Goal: Information Seeking & Learning: Learn about a topic

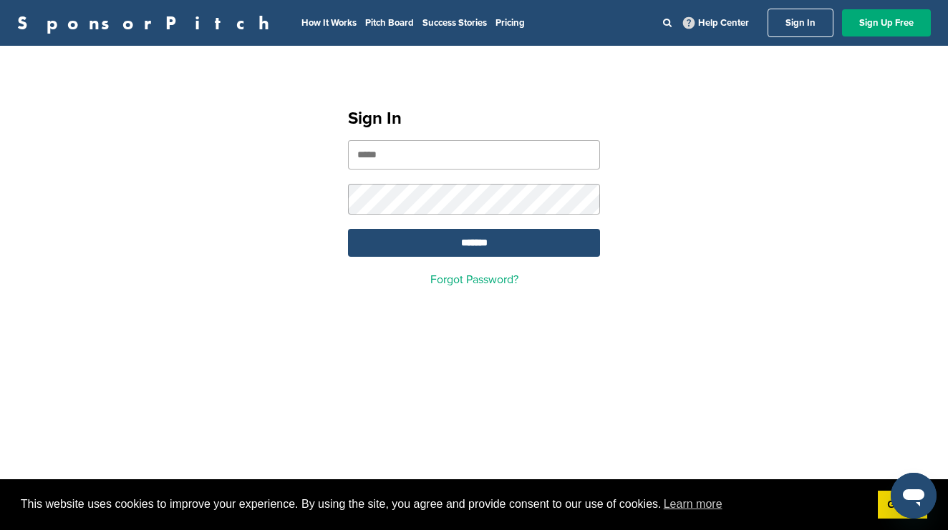
type input "**********"
click at [493, 253] on input "*******" at bounding box center [474, 243] width 252 height 28
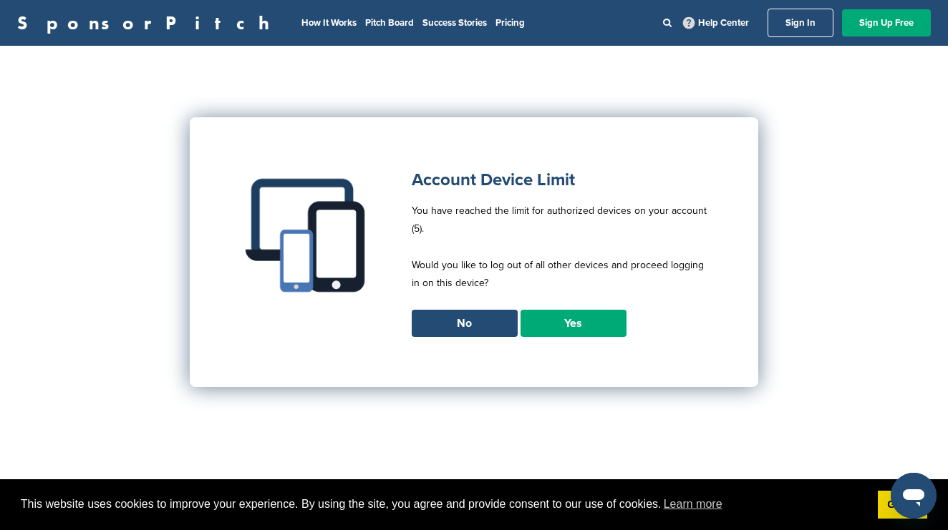
click at [571, 322] on link "Yes" at bounding box center [573, 323] width 106 height 27
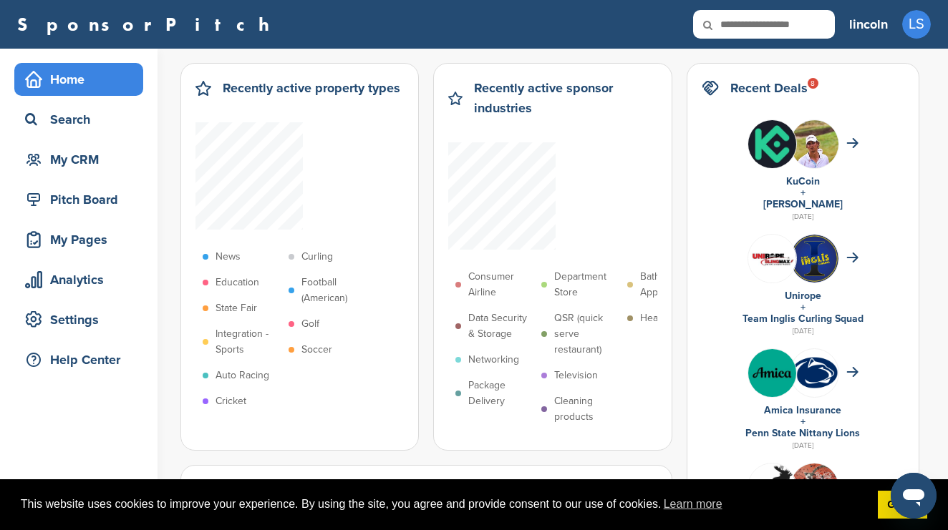
click at [745, 25] on input "text" at bounding box center [764, 24] width 142 height 29
type input "*******"
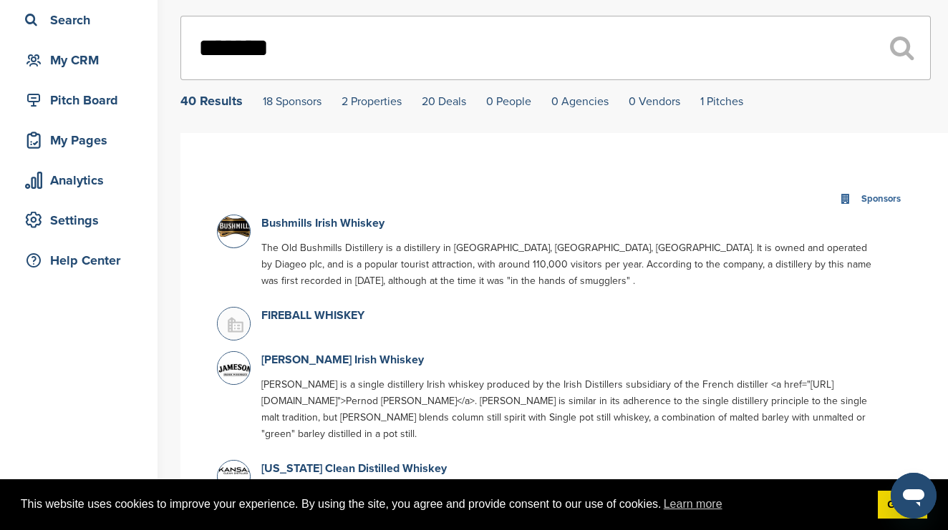
scroll to position [117, 0]
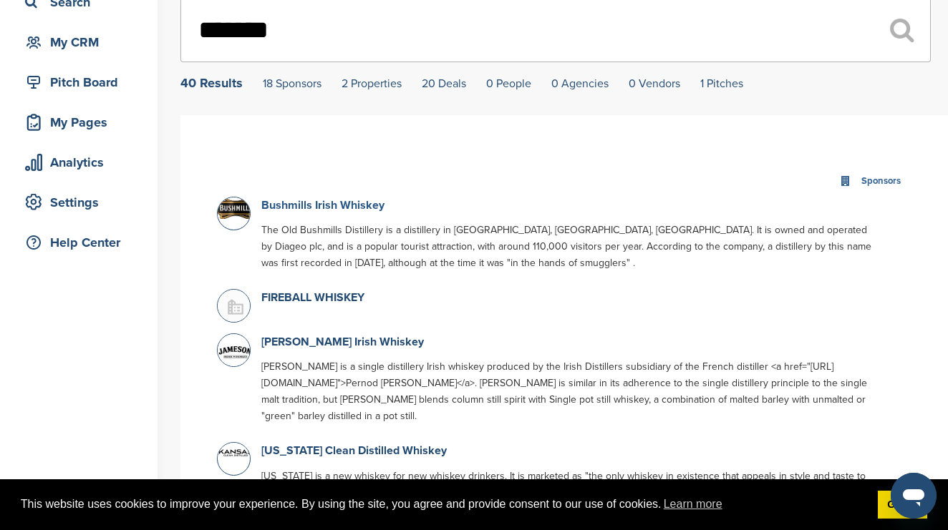
click at [349, 210] on link "Bushmills Irish Whiskey" at bounding box center [322, 205] width 123 height 14
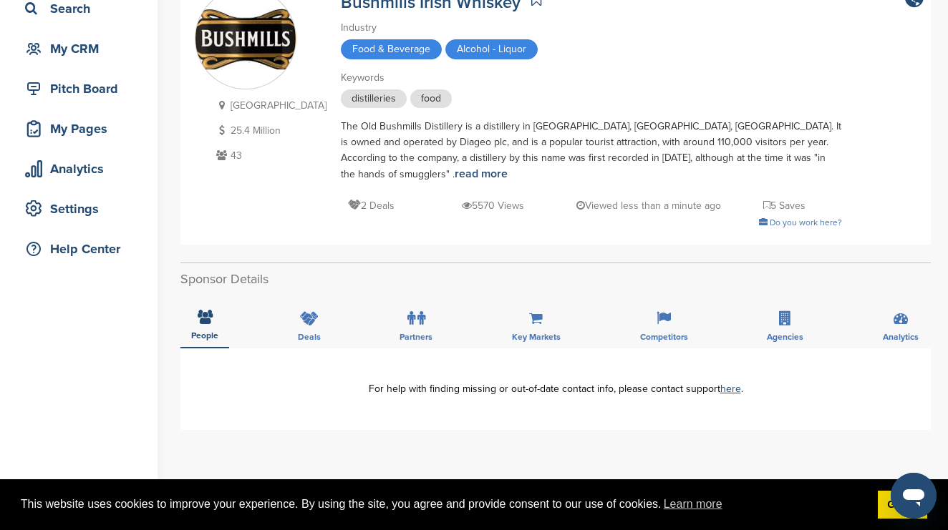
scroll to position [108, 0]
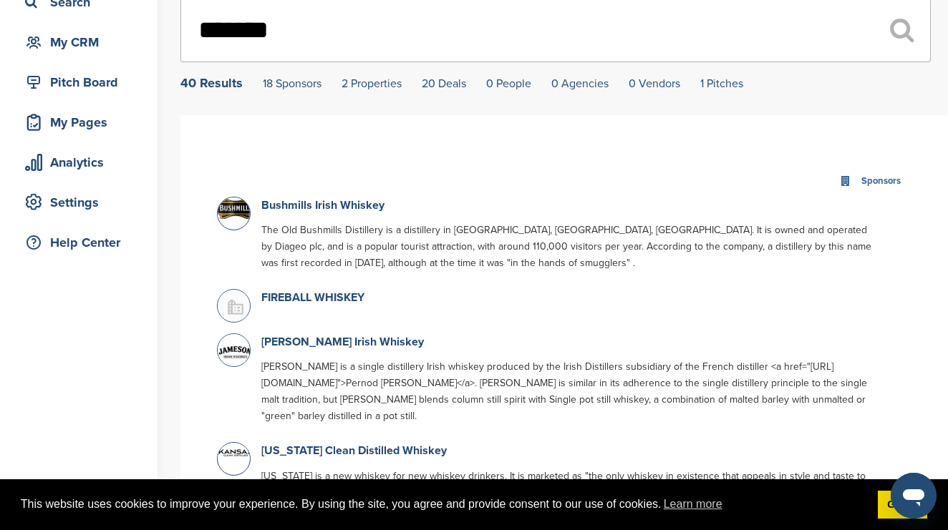
scroll to position [145, 0]
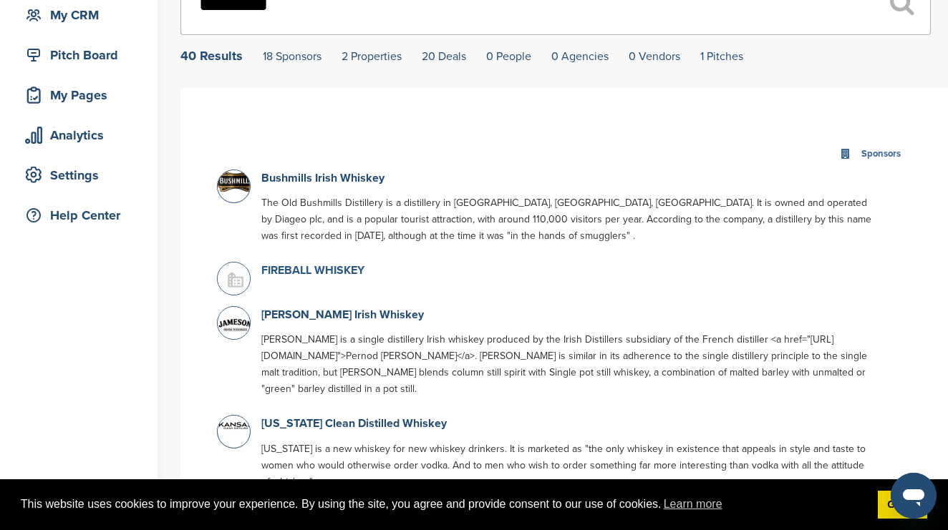
click at [326, 272] on link "FIREBALL WHISKEY" at bounding box center [312, 270] width 103 height 14
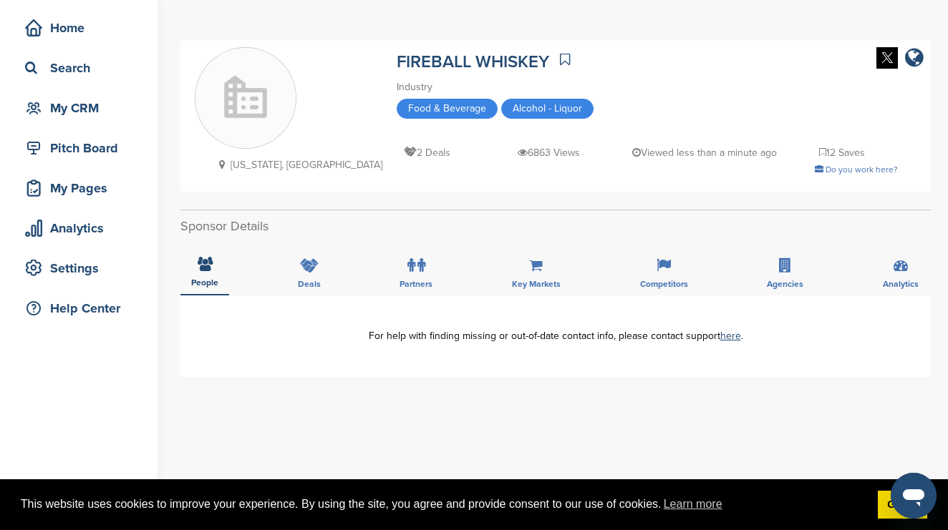
scroll to position [45, 0]
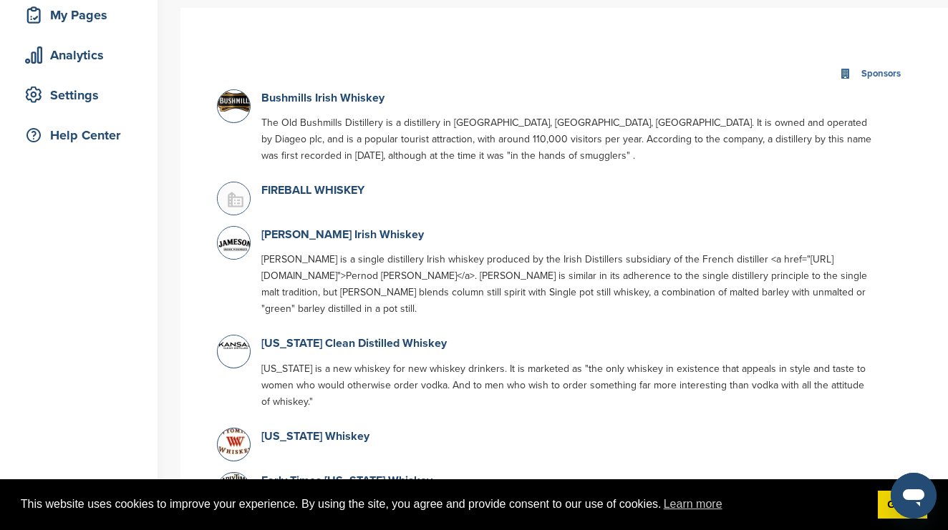
scroll to position [226, 0]
click at [344, 232] on link "[PERSON_NAME] Irish Whiskey" at bounding box center [342, 234] width 163 height 14
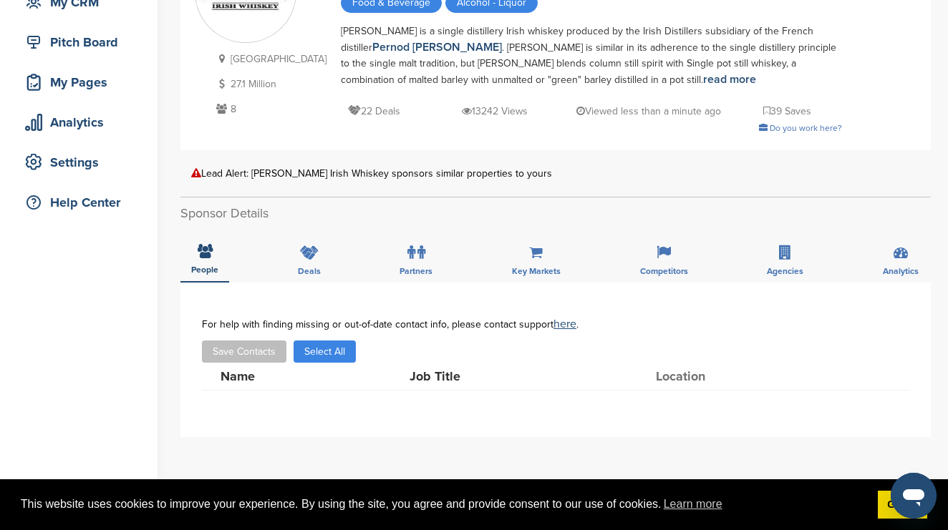
scroll to position [169, 0]
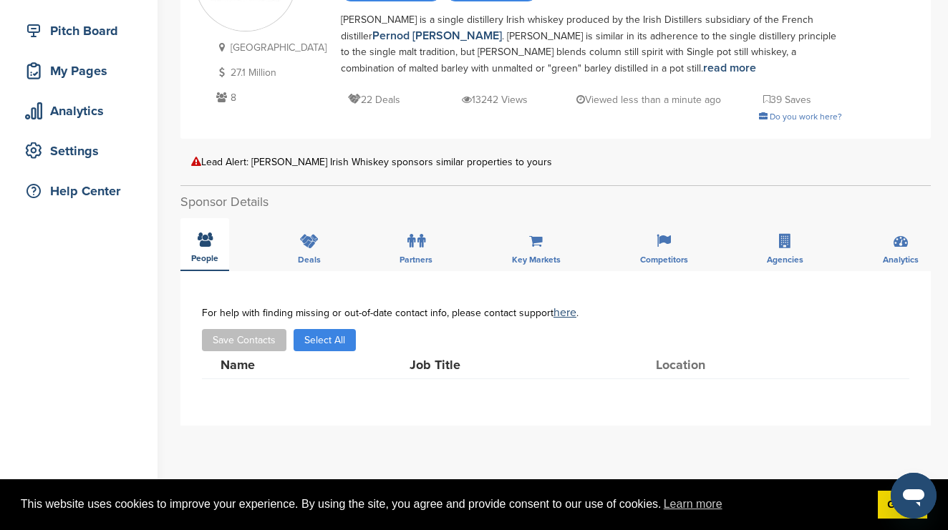
click at [207, 256] on span "People" at bounding box center [204, 258] width 27 height 9
click at [206, 250] on div "People" at bounding box center [204, 244] width 49 height 53
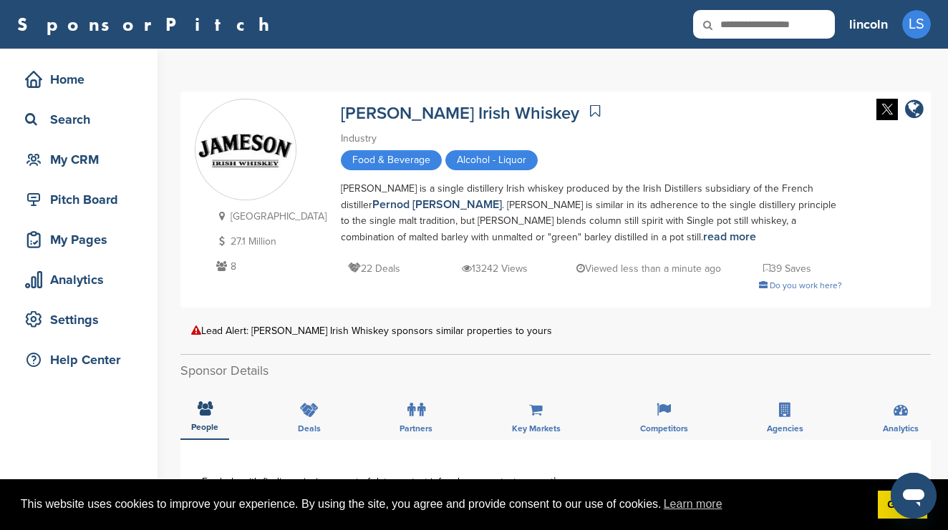
scroll to position [0, 0]
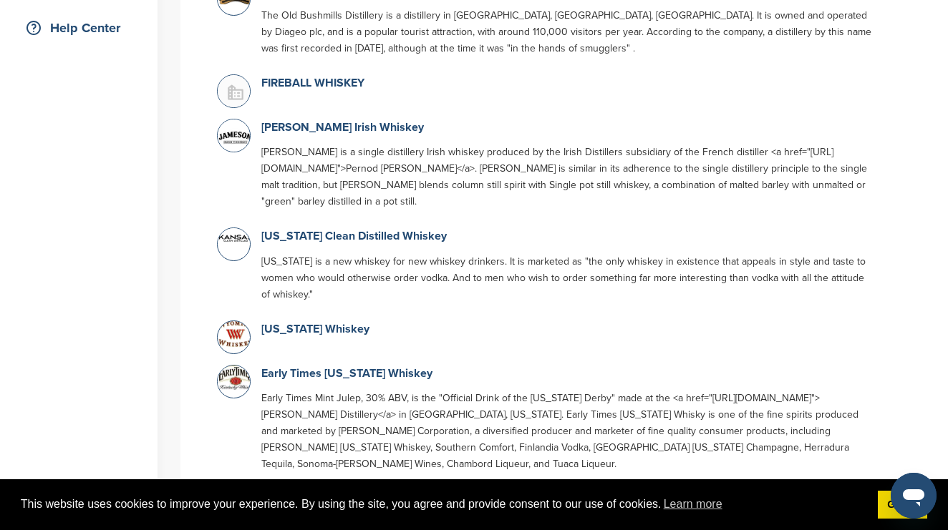
scroll to position [371, 0]
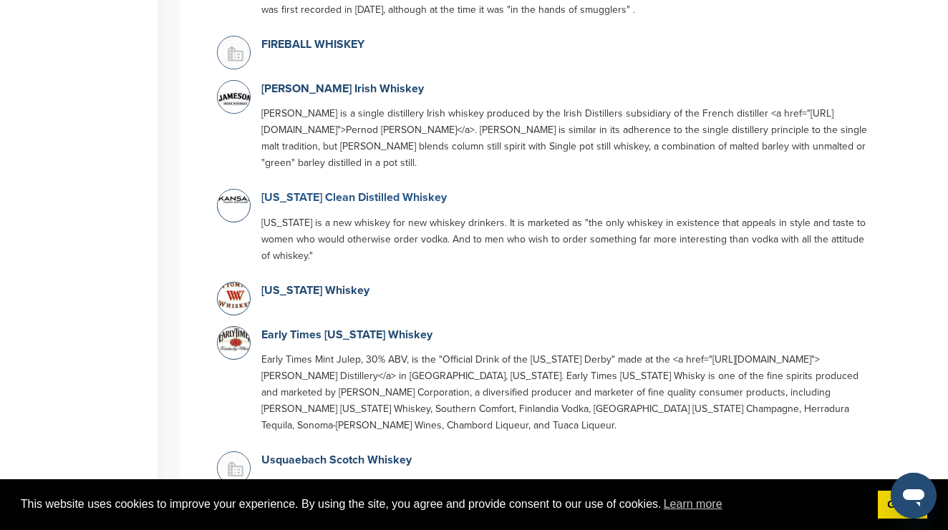
click at [347, 199] on link "[US_STATE] Clean Distilled Whiskey" at bounding box center [353, 197] width 185 height 14
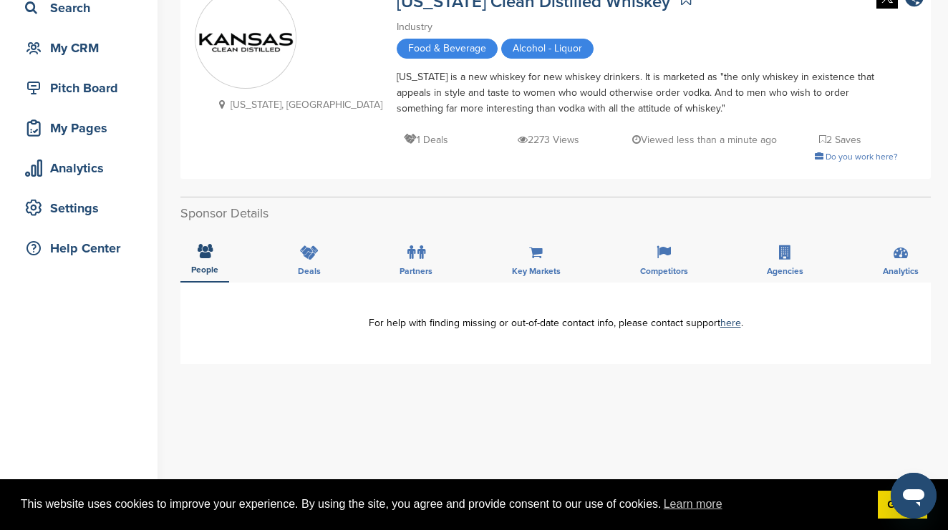
scroll to position [112, 0]
click at [209, 258] on div "People" at bounding box center [204, 255] width 49 height 53
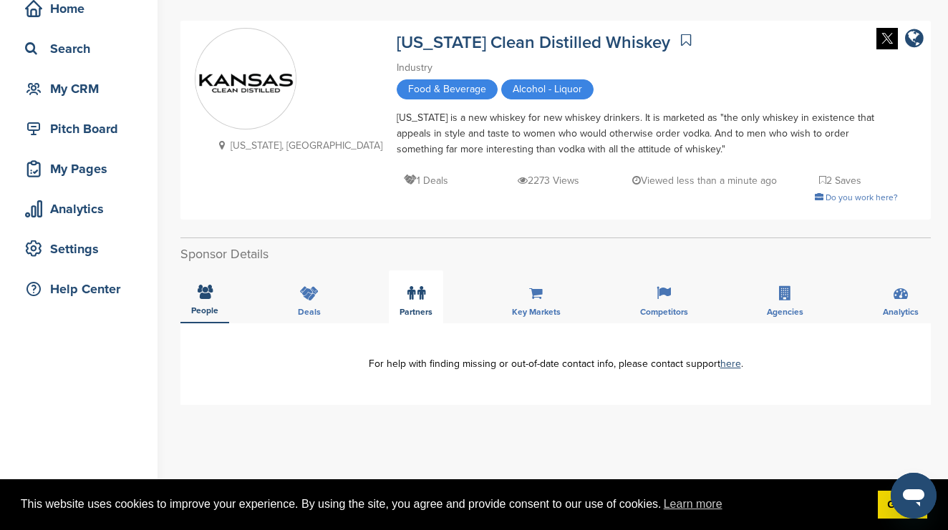
scroll to position [70, 0]
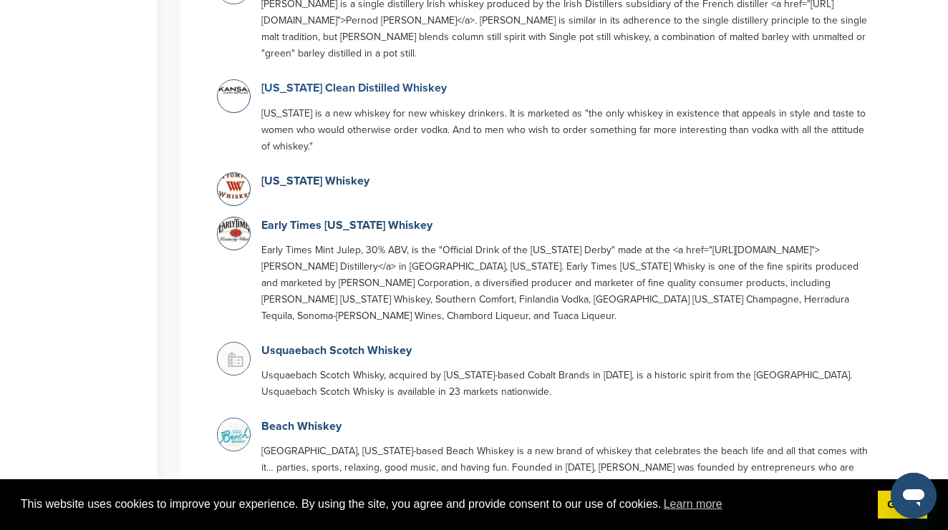
scroll to position [482, 0]
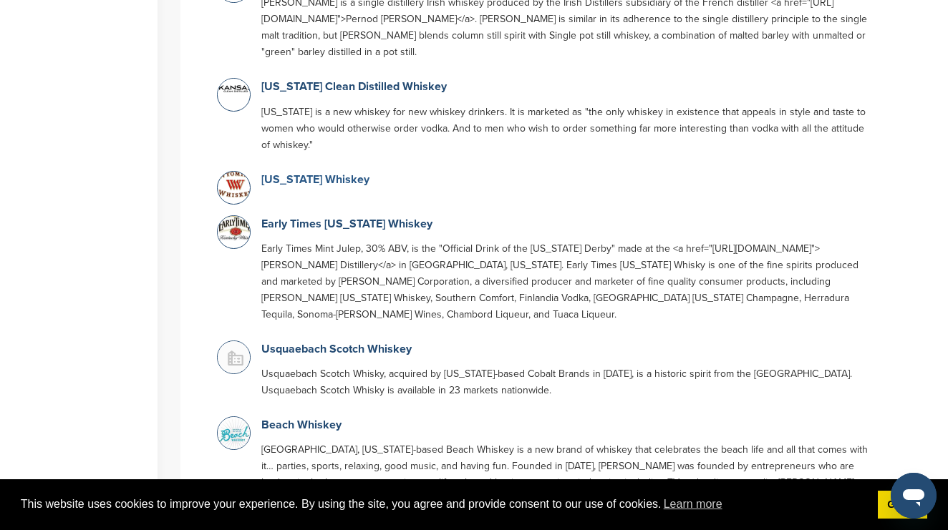
click at [323, 180] on link "Wyoming Whiskey" at bounding box center [315, 180] width 108 height 14
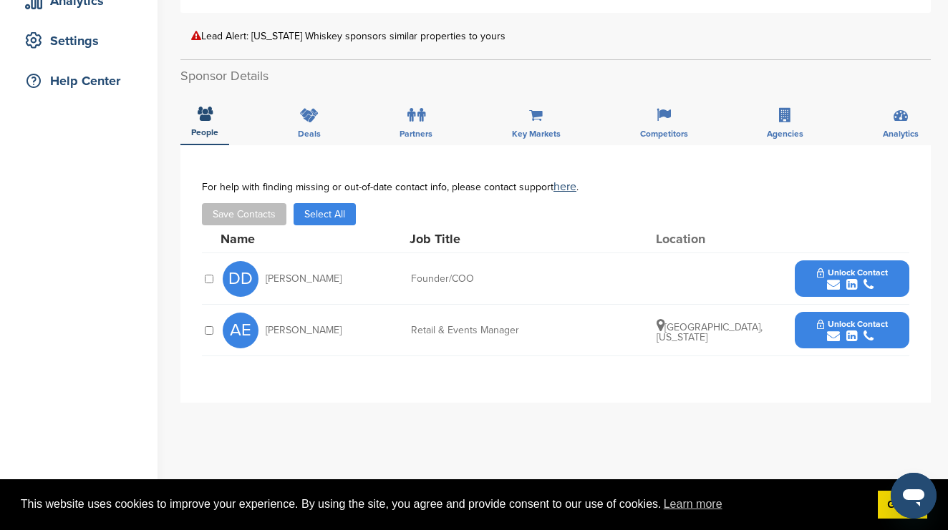
scroll to position [287, 0]
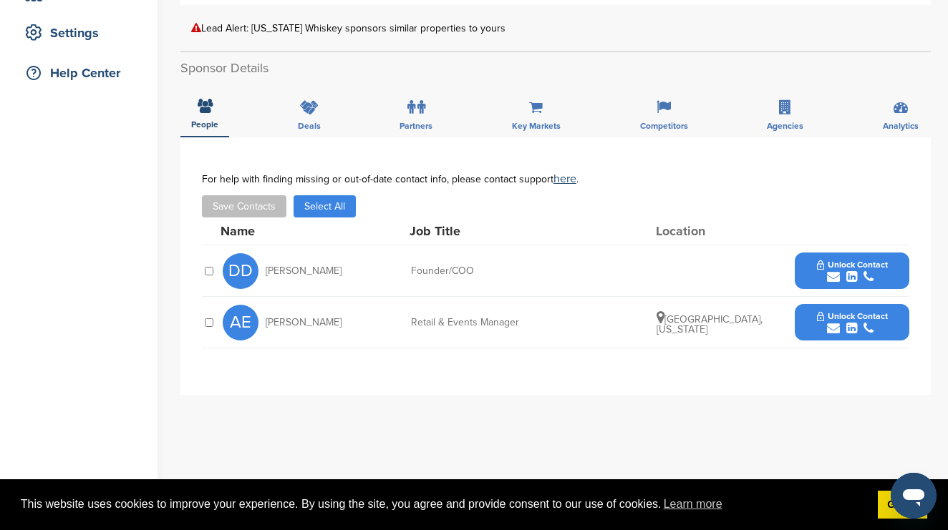
click at [319, 278] on div "DD David Defazio" at bounding box center [302, 271] width 158 height 36
click at [321, 210] on button "Select All" at bounding box center [325, 206] width 62 height 22
click at [346, 208] on button "Select All" at bounding box center [325, 206] width 62 height 22
click at [807, 276] on button "Unlock Contact" at bounding box center [852, 271] width 105 height 43
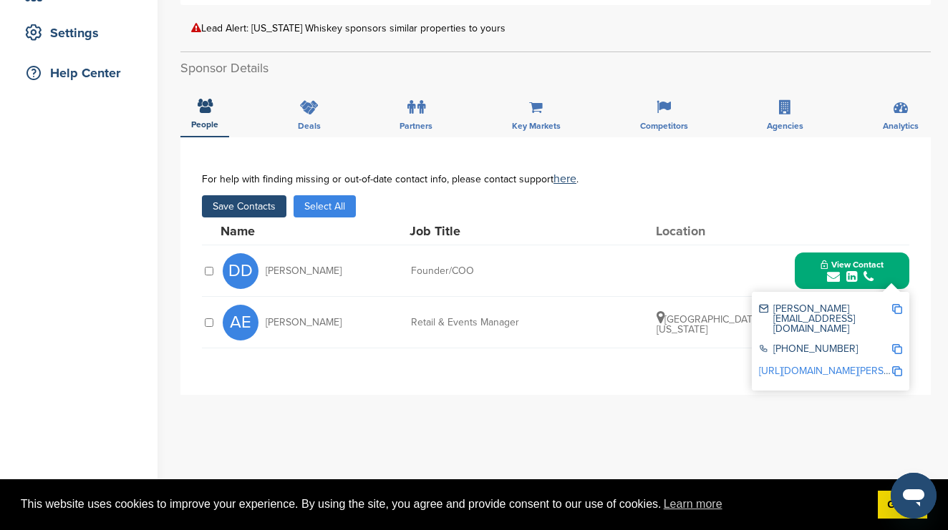
click at [590, 387] on div "**********" at bounding box center [555, 266] width 750 height 258
click at [721, 258] on div "DD David Defazio Founder/COO View Contact david@wyomingwhiskey.com 307-733-9759…" at bounding box center [566, 271] width 687 height 51
click at [893, 223] on div "Name Job Title Location" at bounding box center [565, 231] width 689 height 27
click at [772, 457] on div "**********" at bounding box center [555, 423] width 750 height 573
click at [207, 267] on div at bounding box center [209, 271] width 14 height 13
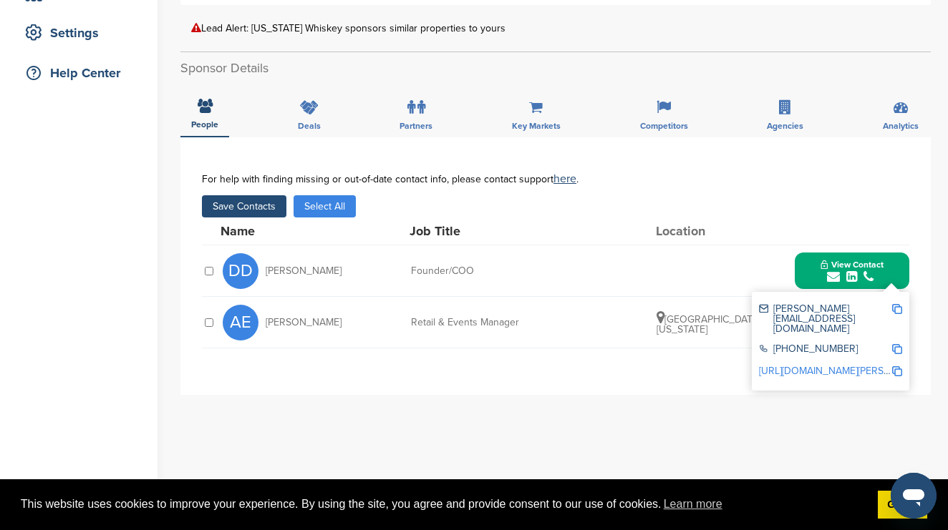
click at [207, 276] on div at bounding box center [209, 271] width 14 height 13
click at [206, 331] on div "AE Amanda Evans Retail & Events Manager Thermopolis, Wyoming Unlock Contact" at bounding box center [555, 323] width 707 height 52
click at [668, 322] on span "Thermopolis, Wyoming" at bounding box center [710, 325] width 106 height 22
click at [756, 383] on div "**********" at bounding box center [555, 266] width 750 height 258
click at [729, 332] on div "Thermopolis, Wyoming" at bounding box center [710, 323] width 107 height 24
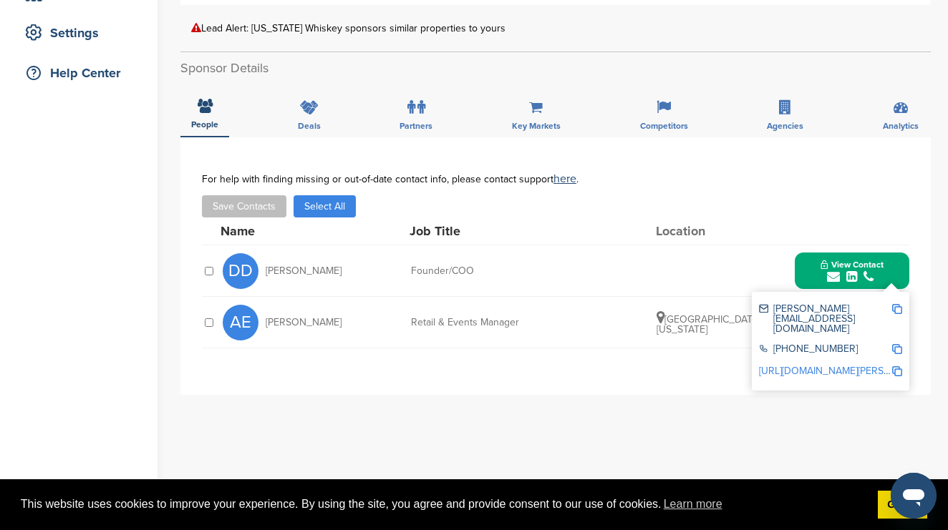
click at [821, 275] on div "submit" at bounding box center [851, 278] width 63 height 14
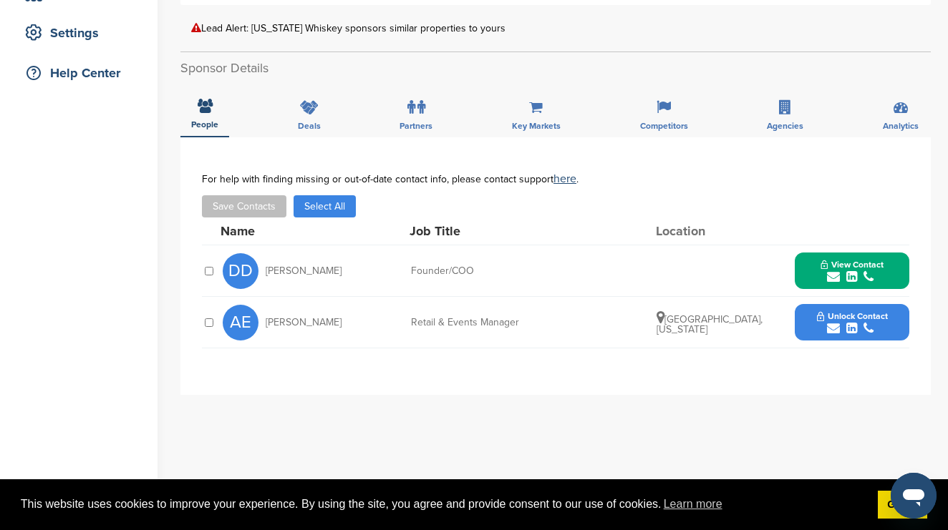
click at [861, 317] on span "Unlock Contact" at bounding box center [852, 316] width 71 height 10
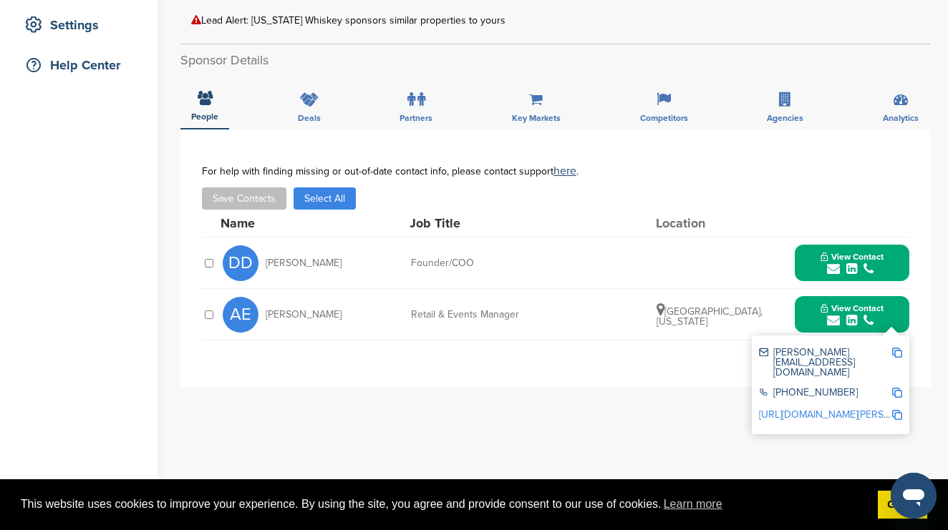
scroll to position [294, 0]
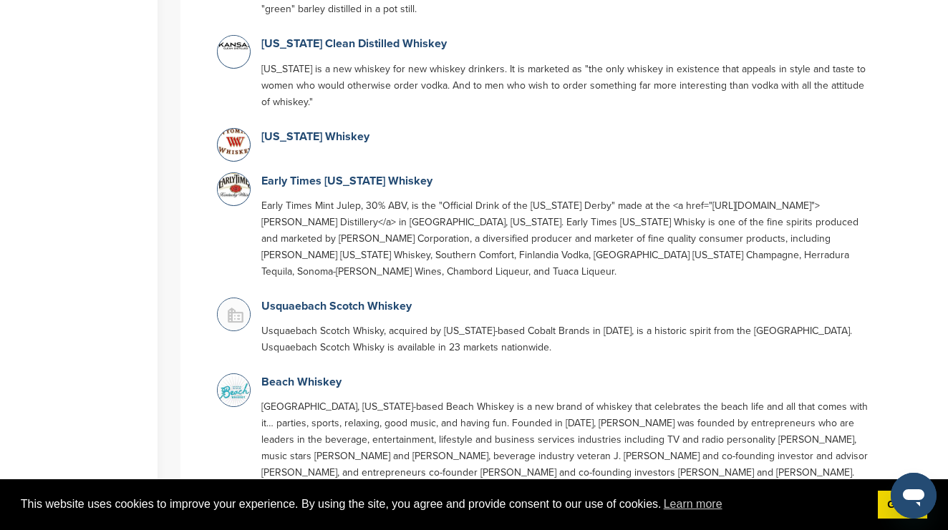
scroll to position [528, 0]
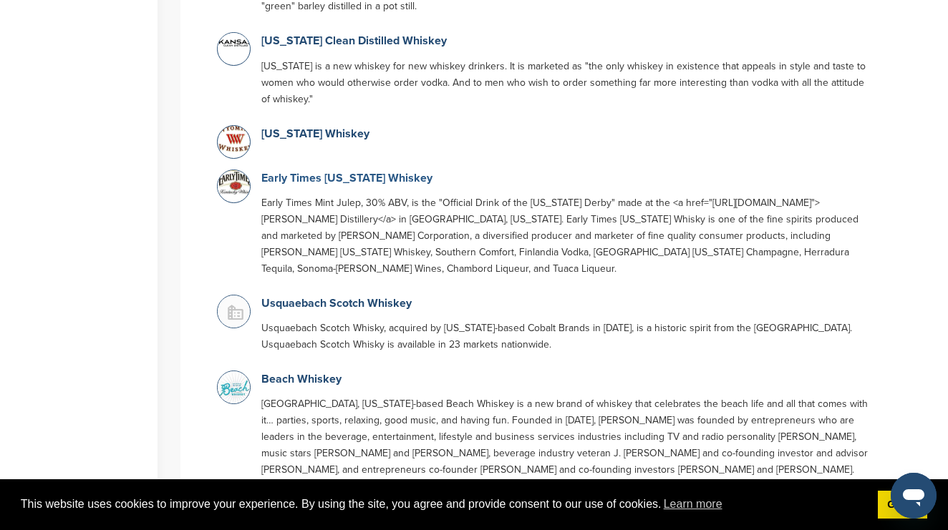
click at [357, 181] on link "Early Times [US_STATE] Whiskey" at bounding box center [346, 178] width 171 height 14
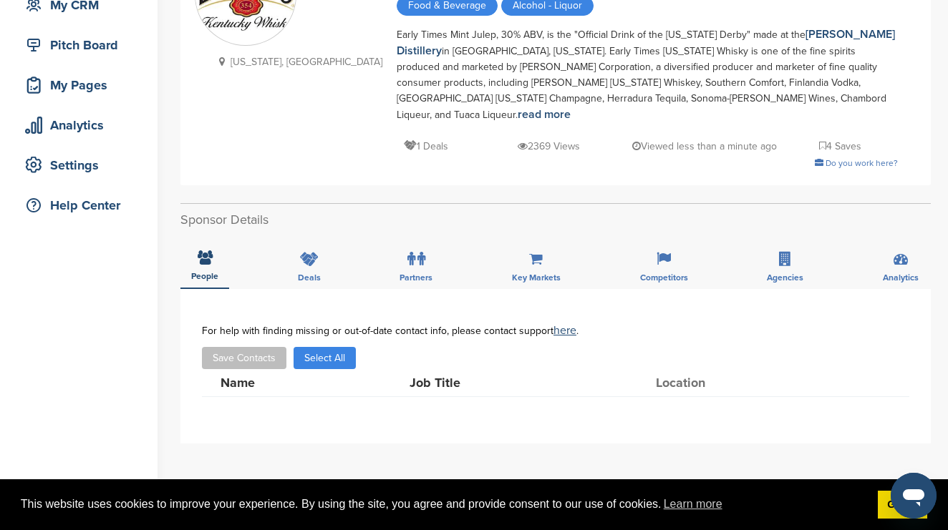
scroll to position [235, 0]
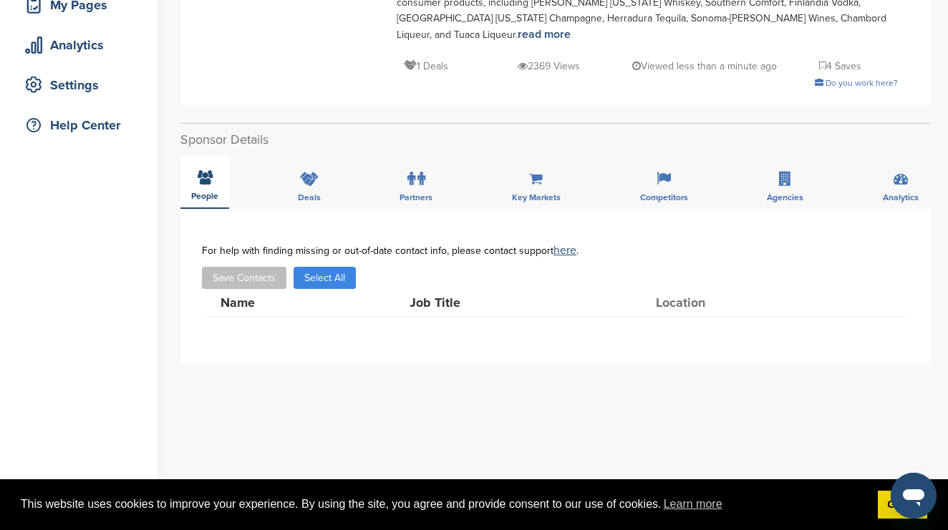
click at [195, 171] on div "People" at bounding box center [204, 182] width 49 height 53
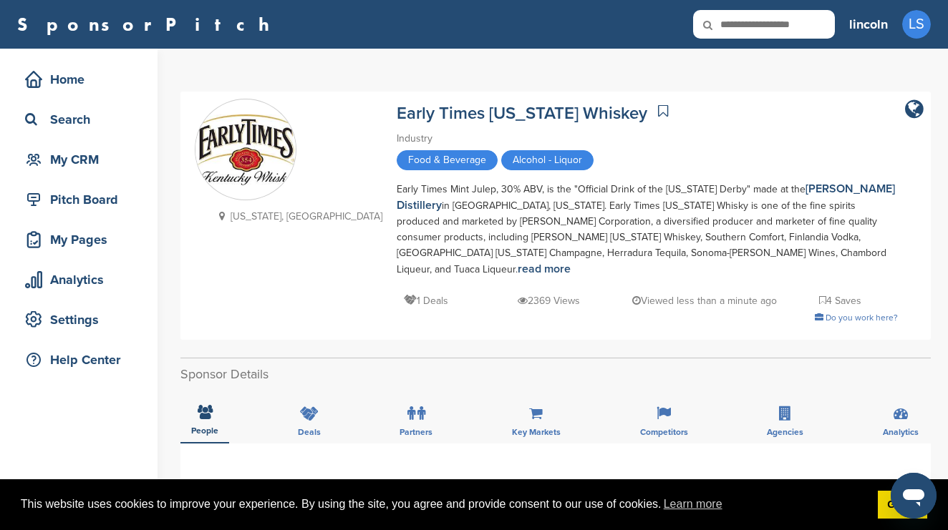
scroll to position [0, 0]
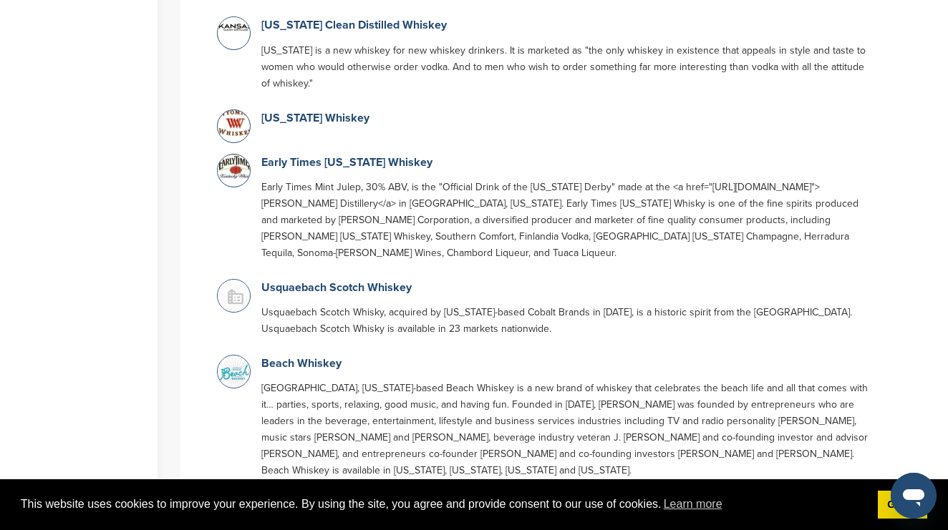
scroll to position [662, 0]
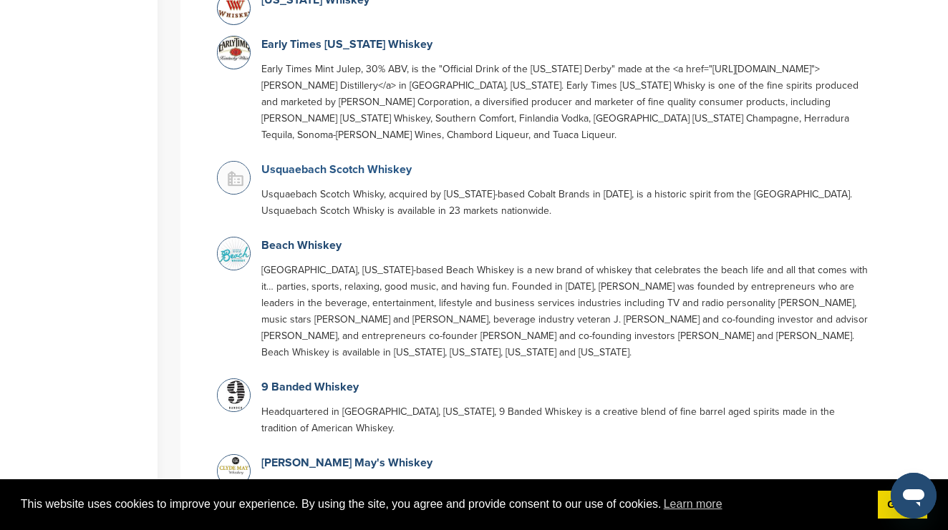
click at [336, 173] on link "Usquaebach Scotch Whiskey" at bounding box center [336, 170] width 150 height 14
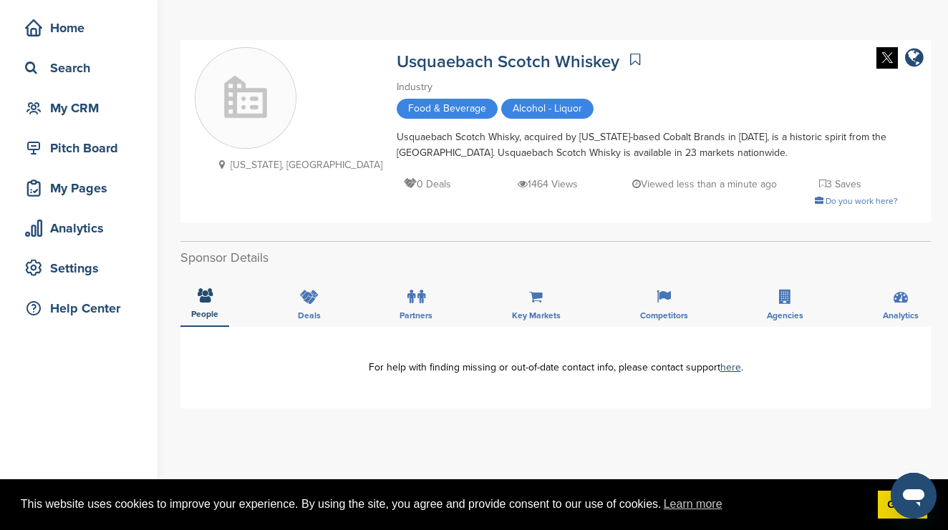
scroll to position [132, 0]
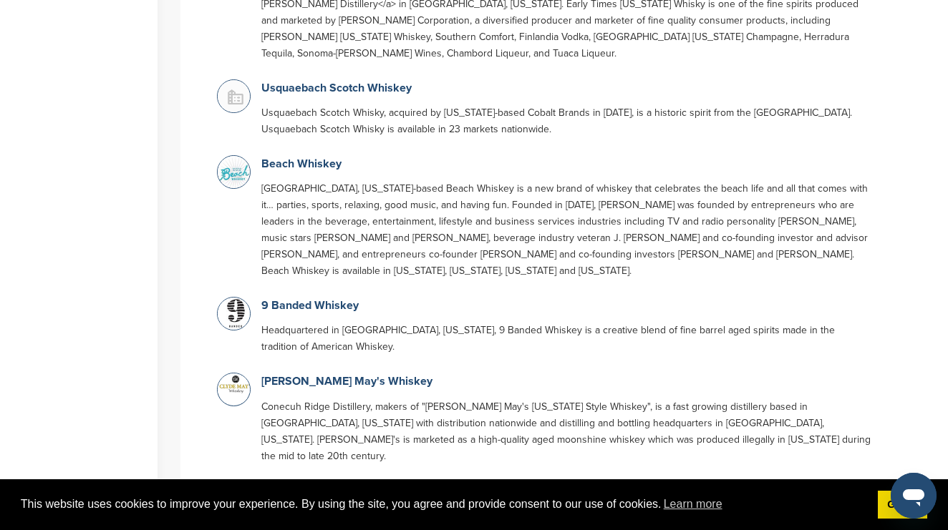
scroll to position [747, 0]
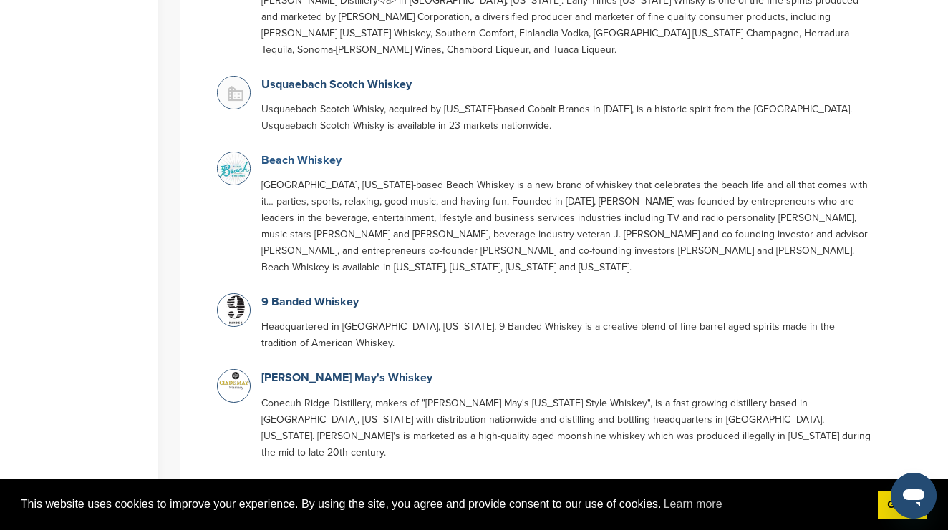
click at [313, 162] on link "Beach Whiskey" at bounding box center [301, 160] width 80 height 14
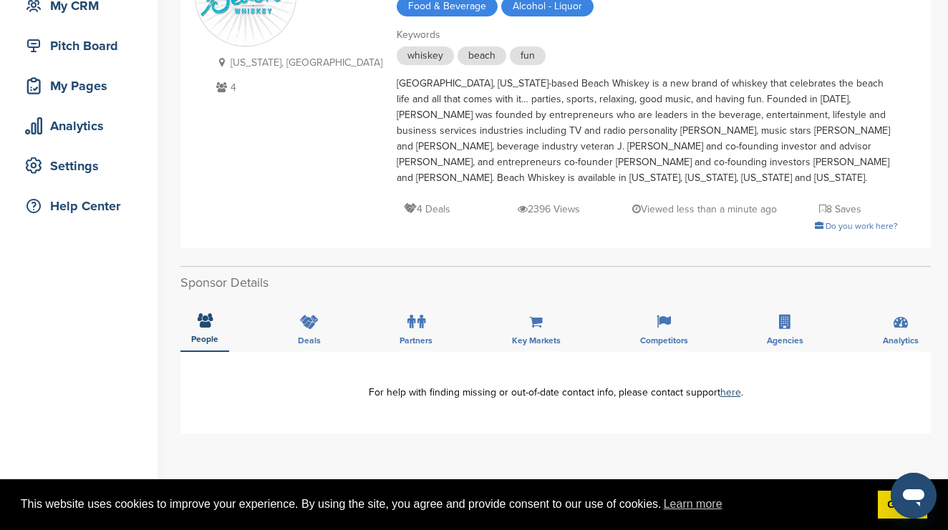
scroll to position [155, 0]
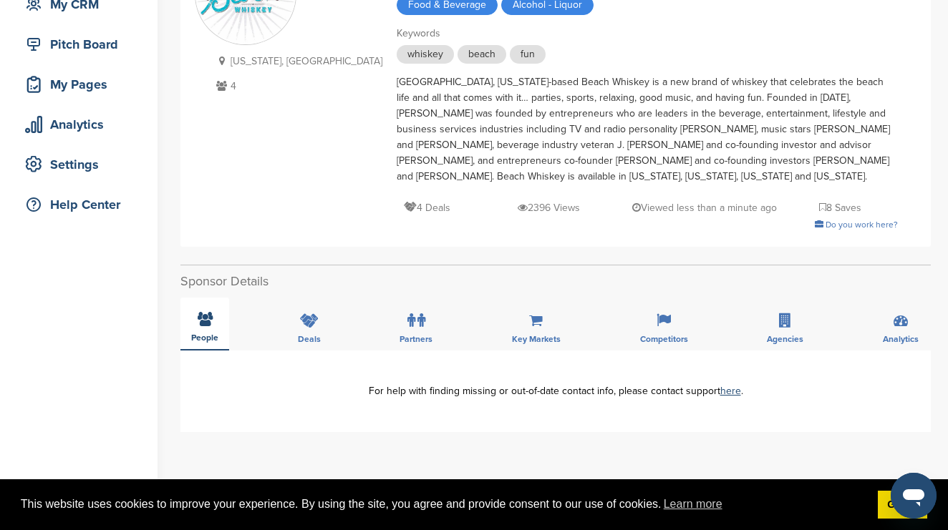
click at [201, 326] on icon at bounding box center [205, 319] width 15 height 14
click at [304, 320] on icon at bounding box center [309, 321] width 19 height 14
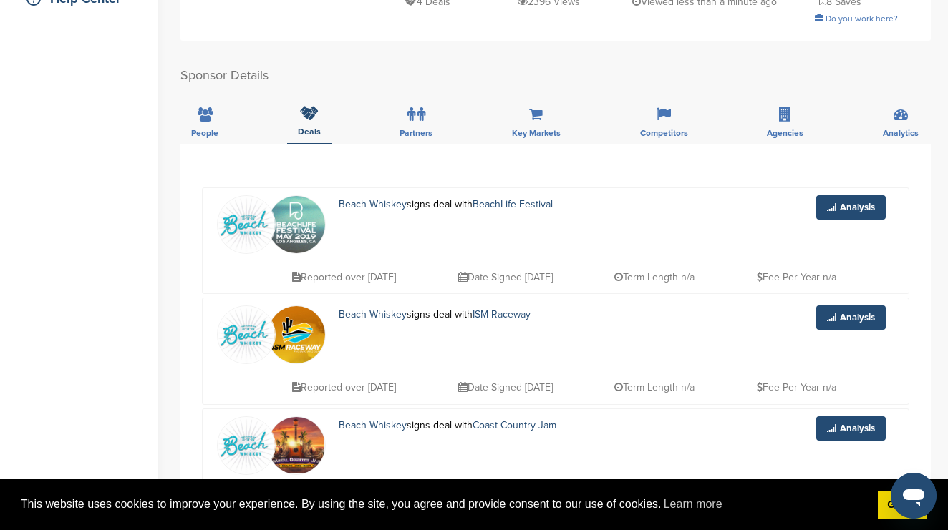
scroll to position [342, 0]
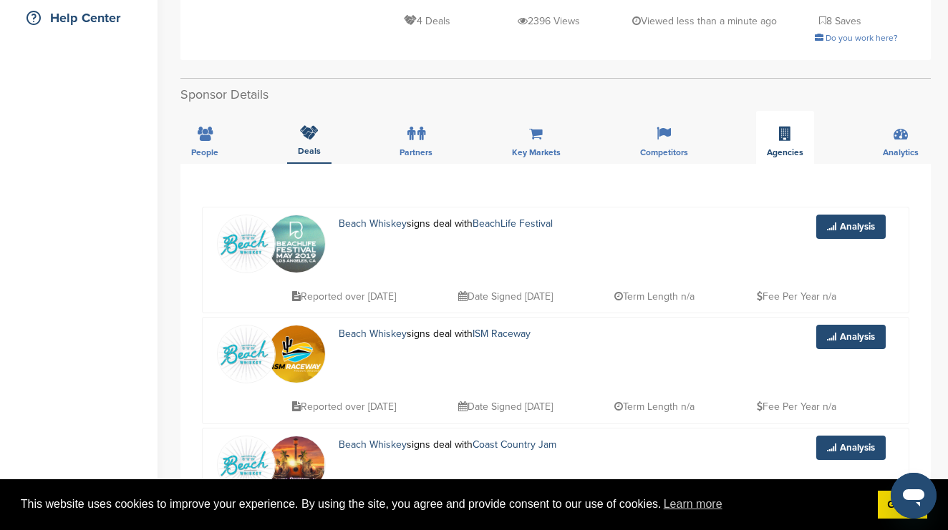
click at [793, 130] on div "Agencies" at bounding box center [785, 137] width 58 height 53
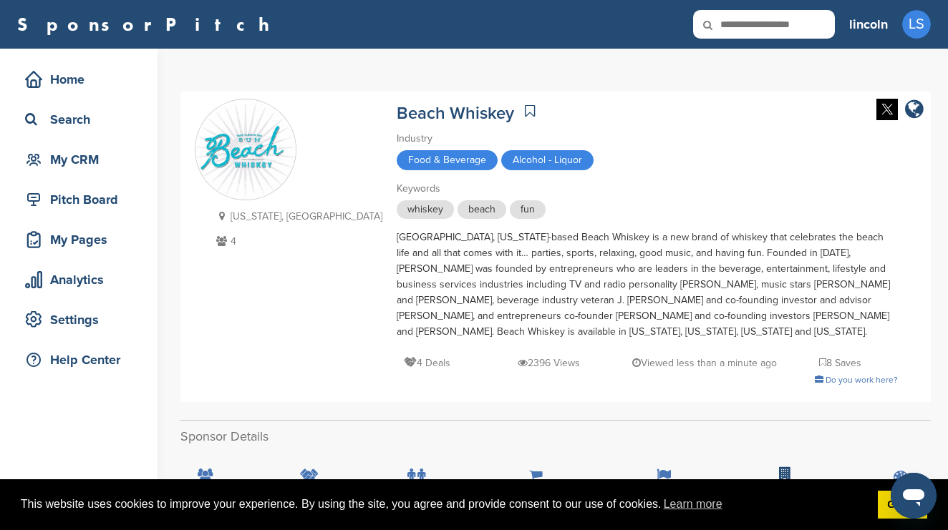
scroll to position [0, 0]
click at [233, 242] on p "4" at bounding box center [298, 242] width 170 height 18
click at [216, 242] on icon at bounding box center [222, 241] width 18 height 10
click at [221, 242] on icon at bounding box center [222, 241] width 18 height 10
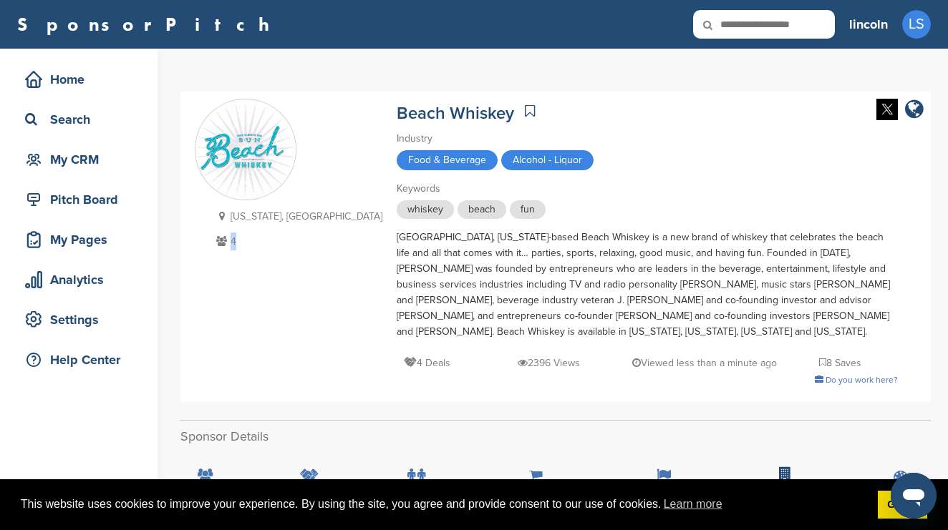
click at [221, 242] on icon at bounding box center [222, 241] width 18 height 10
click at [247, 243] on p "4" at bounding box center [298, 242] width 170 height 18
click at [233, 244] on p "4" at bounding box center [298, 242] width 170 height 18
click at [659, 150] on div "Industry Food & Beverage Alcohol - Liquor" at bounding box center [647, 152] width 501 height 43
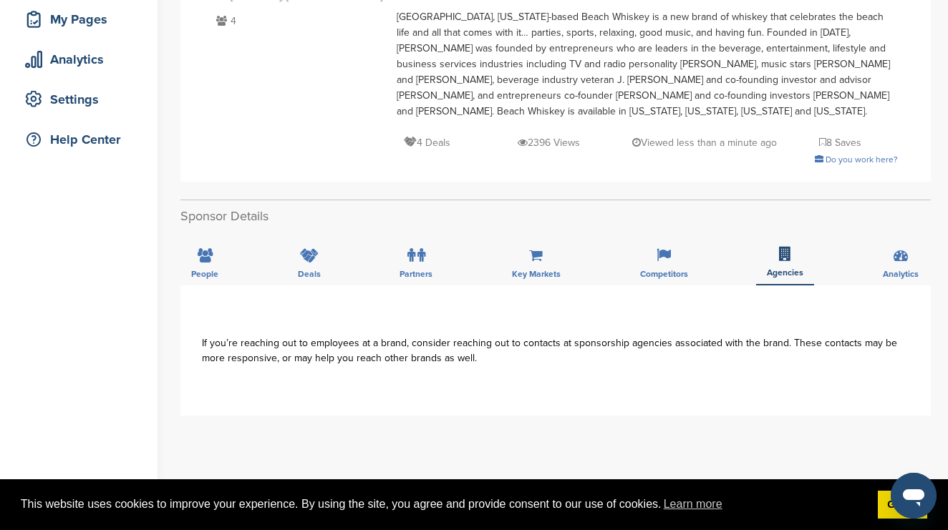
scroll to position [220, 0]
click at [198, 261] on icon at bounding box center [205, 256] width 15 height 14
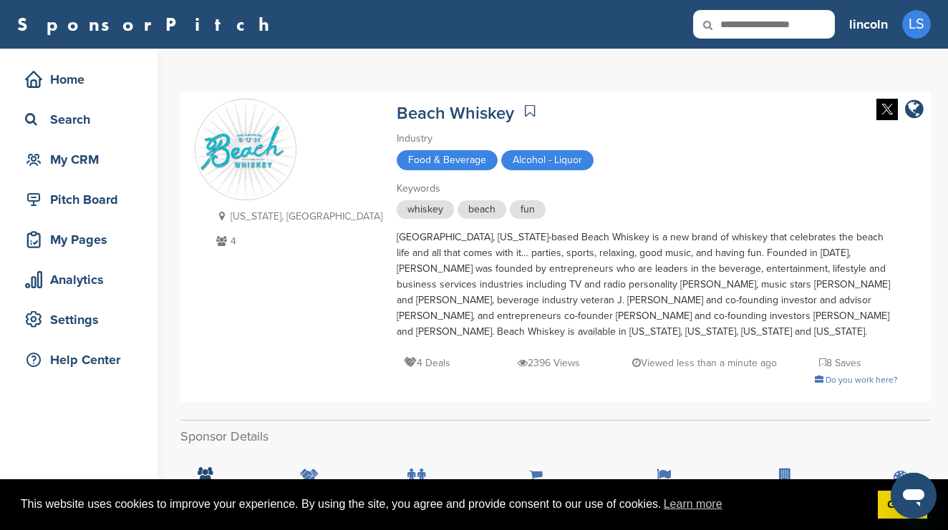
scroll to position [0, 0]
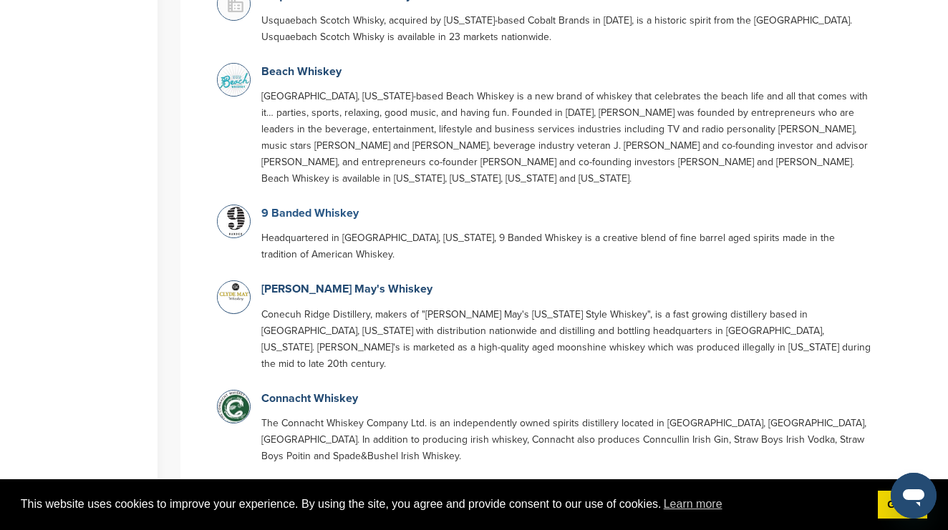
scroll to position [839, 0]
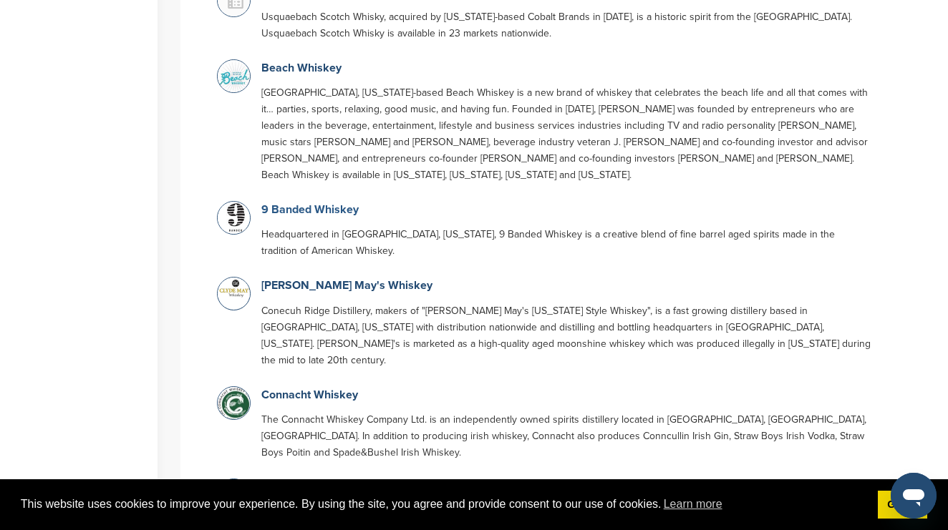
click at [292, 211] on link "9 Banded Whiskey" at bounding box center [309, 210] width 97 height 14
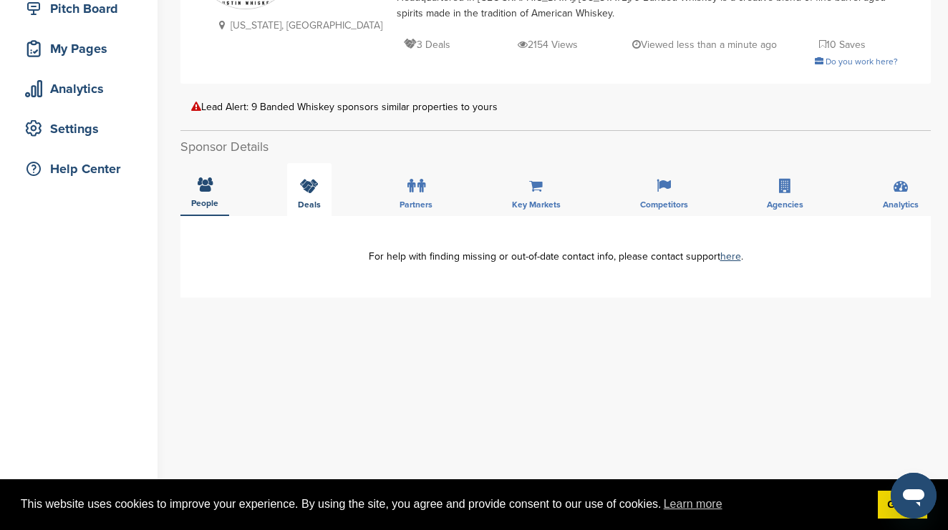
scroll to position [193, 0]
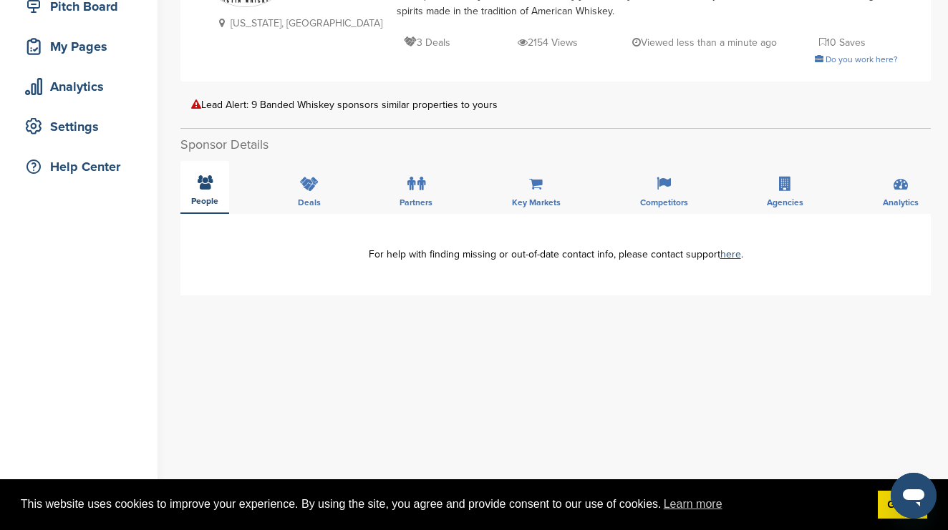
click at [203, 183] on icon at bounding box center [205, 182] width 15 height 14
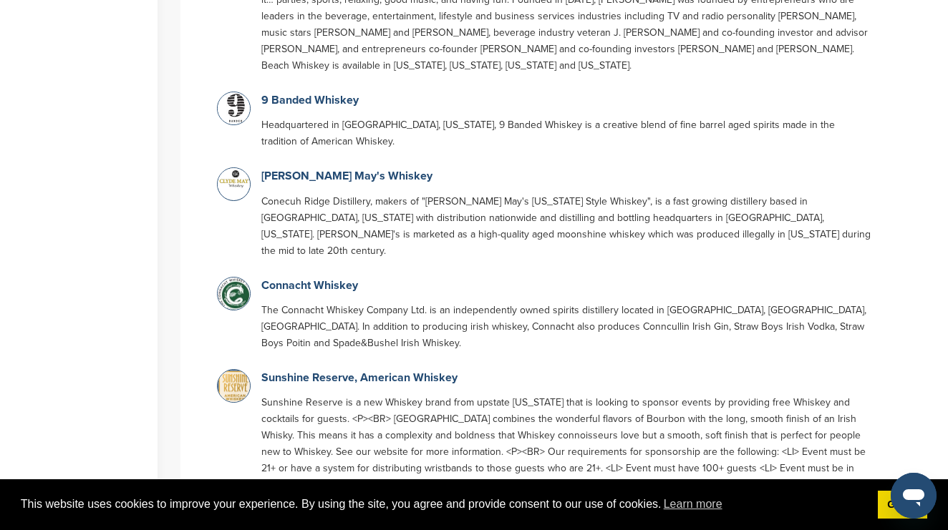
scroll to position [957, 0]
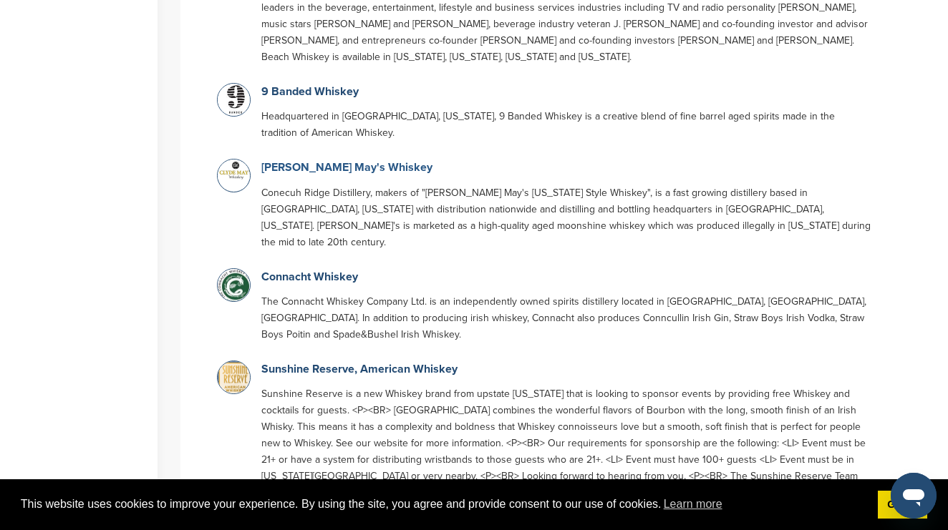
click at [307, 160] on link "[PERSON_NAME] May's Whiskey" at bounding box center [346, 167] width 171 height 14
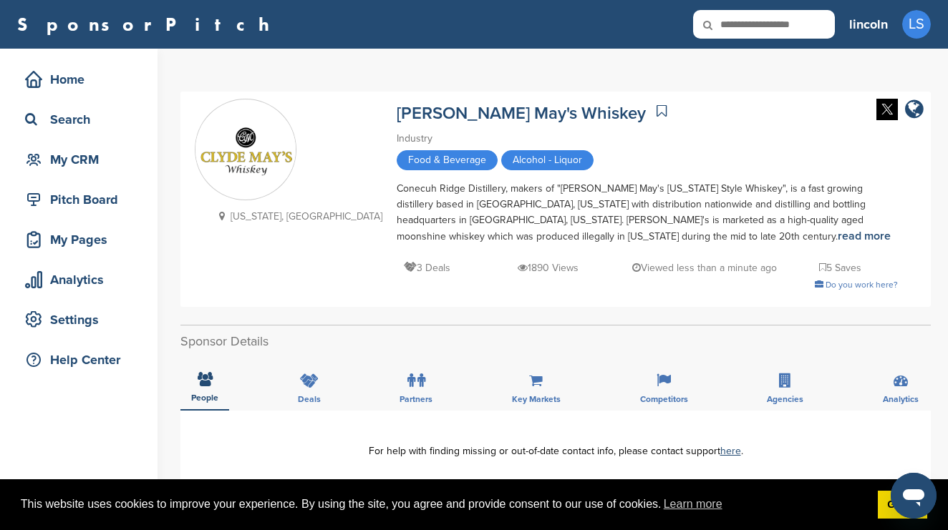
scroll to position [129, 0]
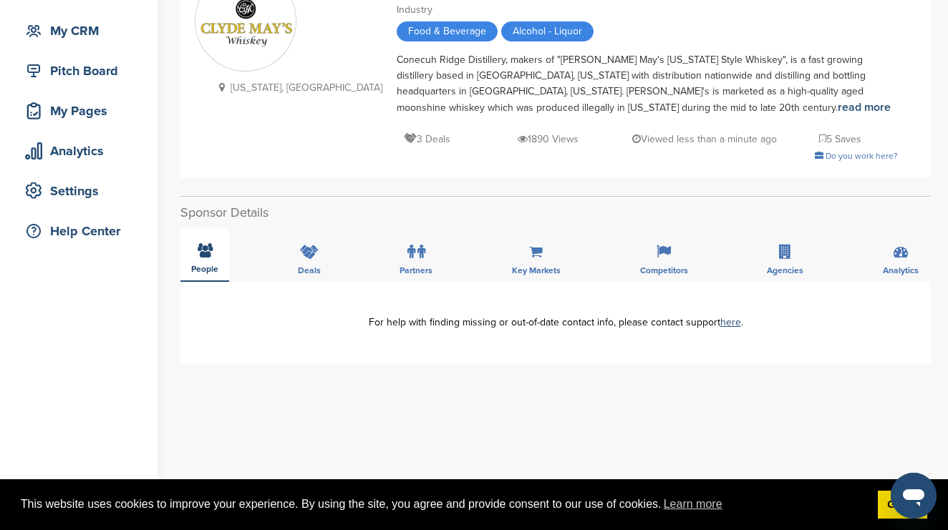
click at [214, 256] on div "People" at bounding box center [204, 255] width 49 height 53
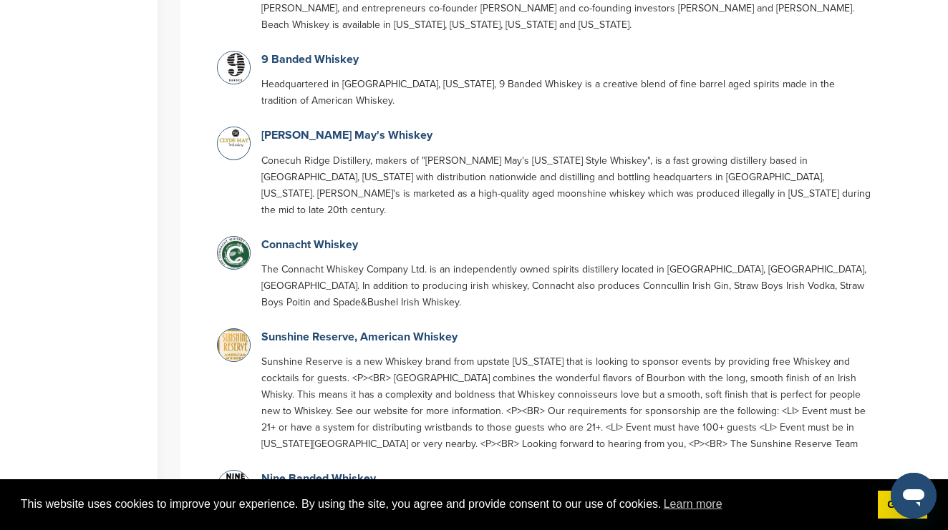
scroll to position [999, 0]
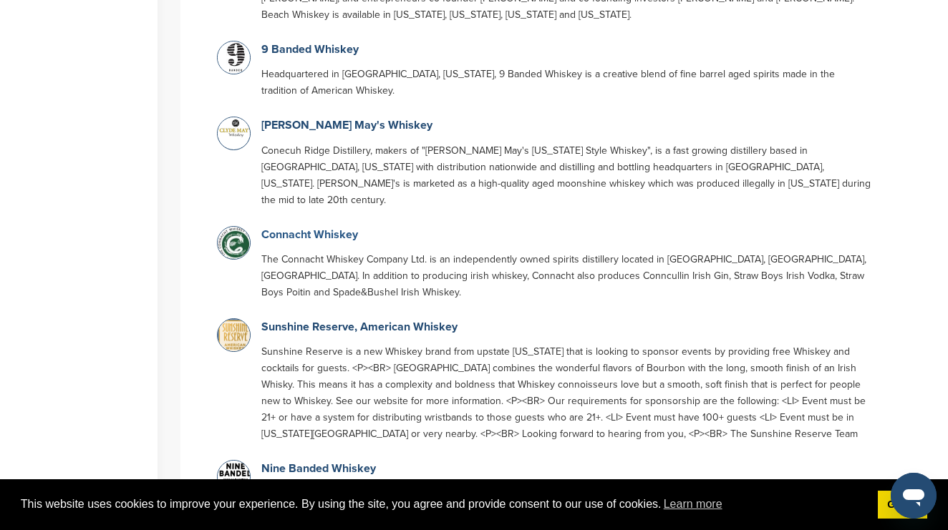
click at [334, 228] on link "Connacht Whiskey" at bounding box center [309, 235] width 97 height 14
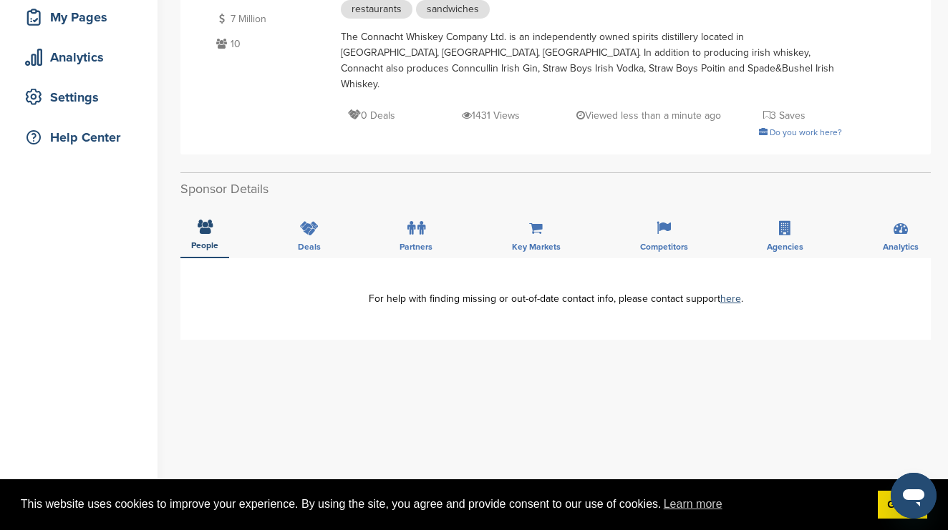
scroll to position [233, 0]
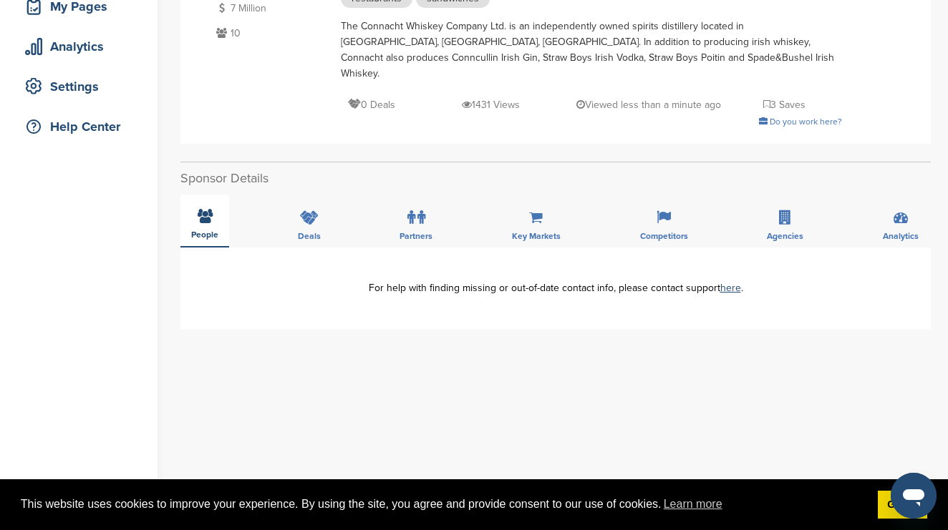
click at [201, 209] on icon at bounding box center [205, 216] width 15 height 14
click at [200, 209] on icon at bounding box center [205, 216] width 15 height 14
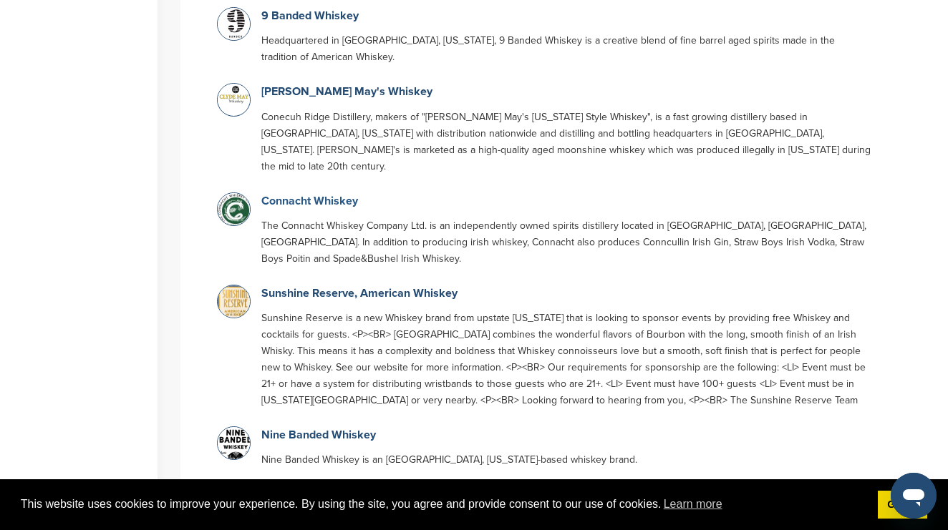
scroll to position [1067, 0]
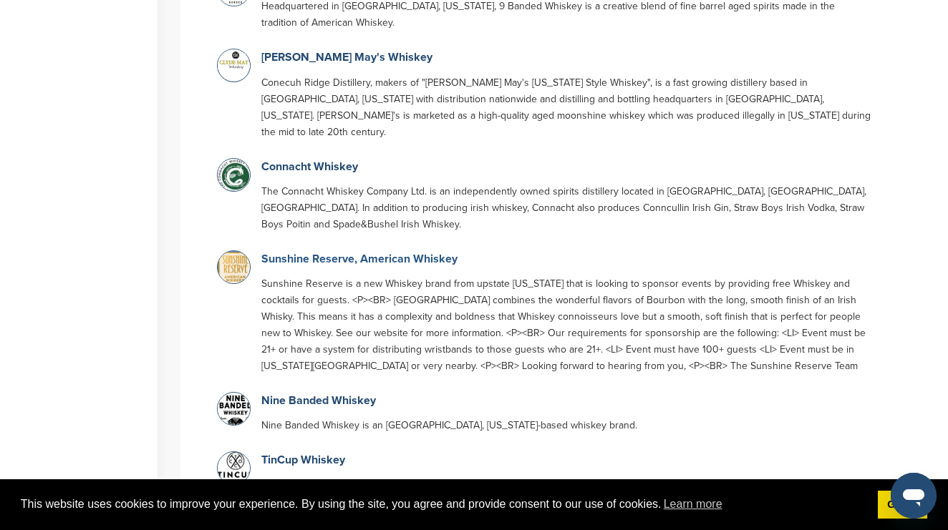
click at [294, 252] on link "Sunshine Reserve, American Whiskey" at bounding box center [359, 259] width 196 height 14
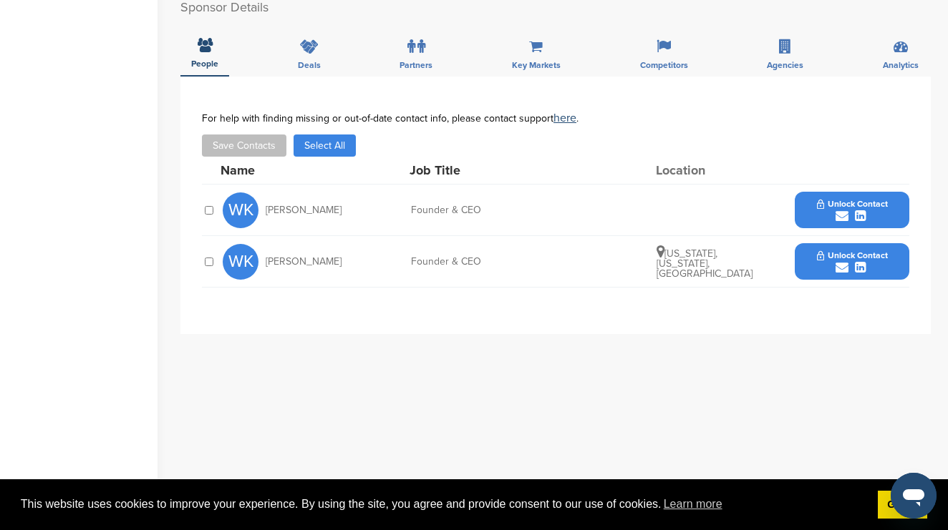
scroll to position [649, 0]
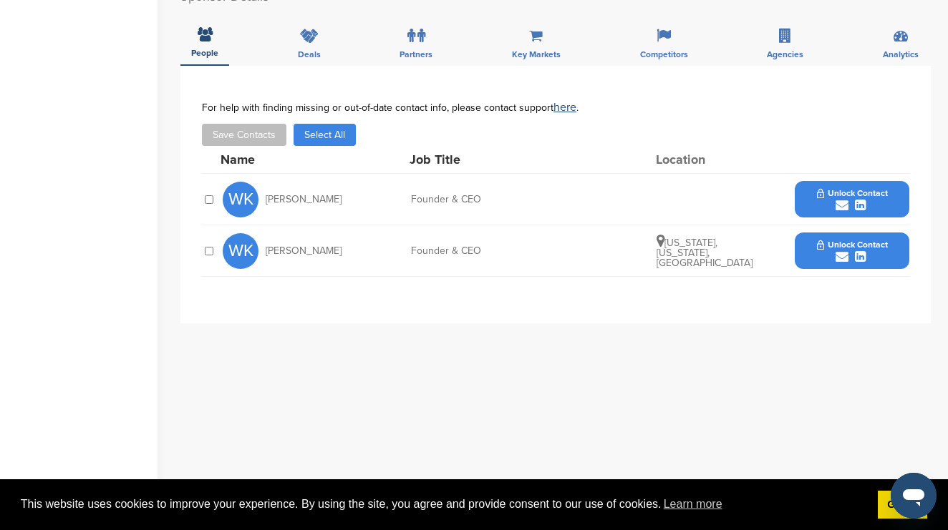
click at [815, 194] on button "Unlock Contact" at bounding box center [852, 199] width 105 height 43
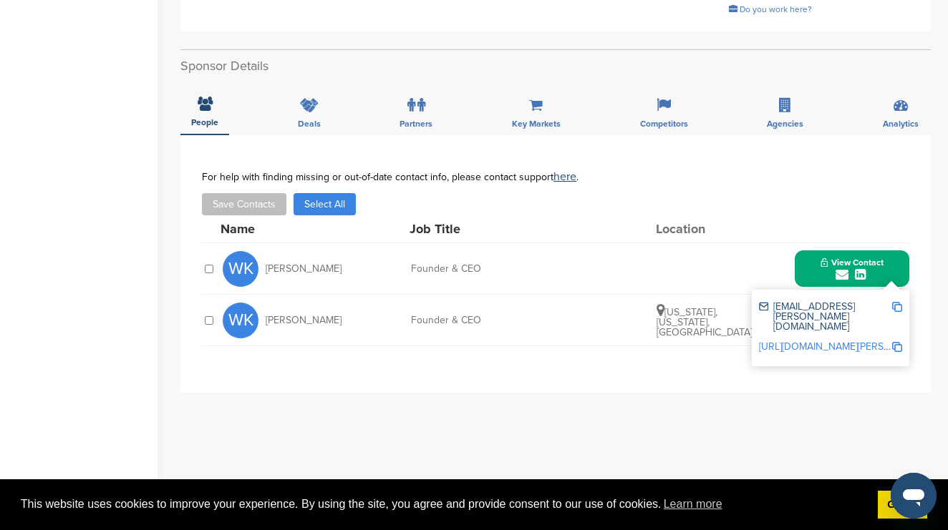
scroll to position [594, 0]
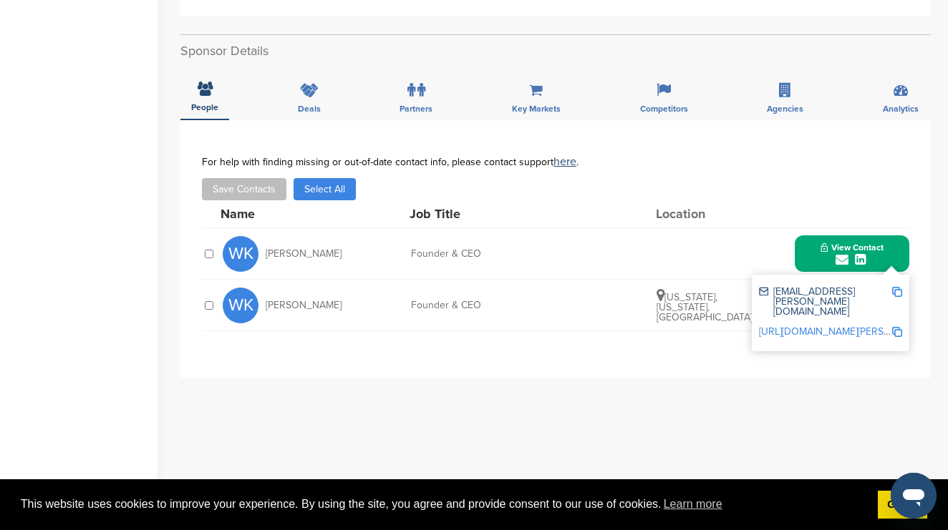
click at [718, 300] on span "New York, New York, United States" at bounding box center [705, 307] width 96 height 32
click at [831, 255] on div "submit" at bounding box center [851, 260] width 63 height 14
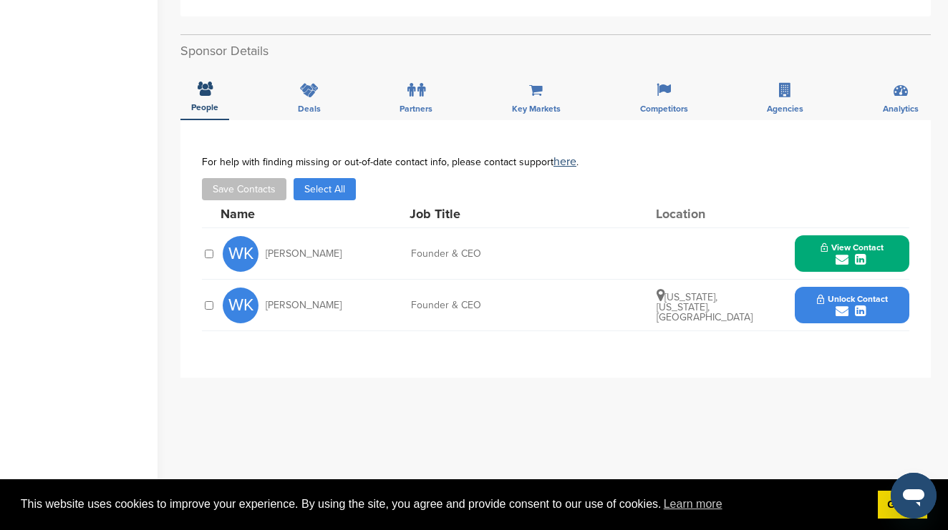
click at [863, 305] on icon "submit" at bounding box center [860, 311] width 11 height 13
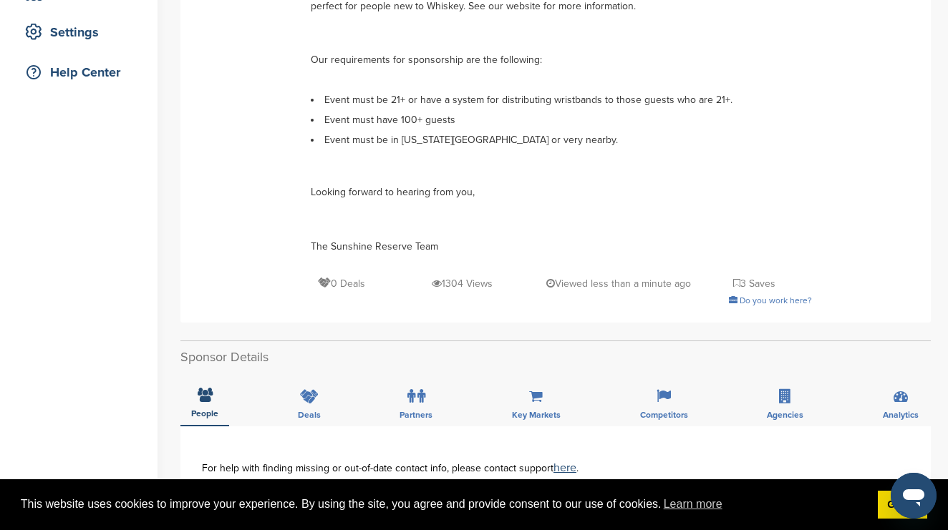
scroll to position [106, 0]
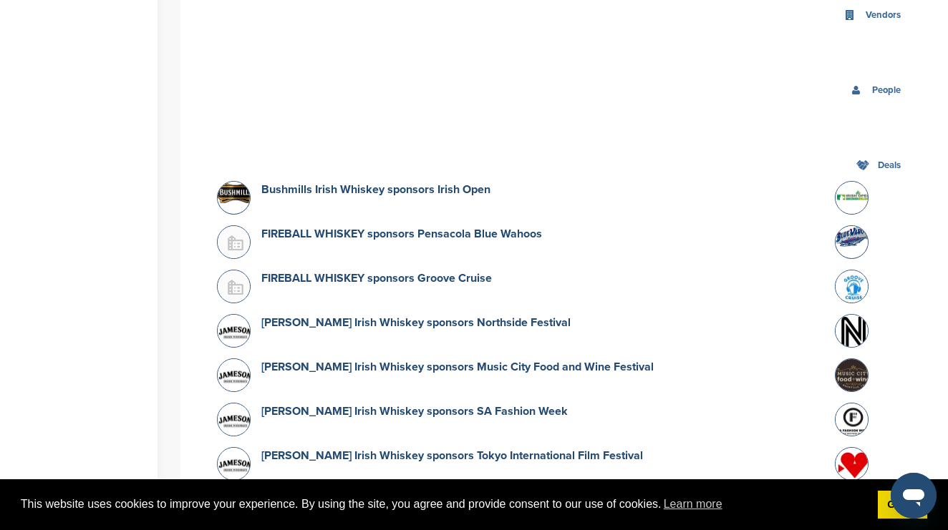
scroll to position [2411, 0]
click at [373, 183] on link "Bushmills Irish Whiskey sponsors Irish Open" at bounding box center [375, 190] width 229 height 14
click at [344, 183] on link "Bushmills Irish Whiskey sponsors Irish Open" at bounding box center [375, 190] width 229 height 14
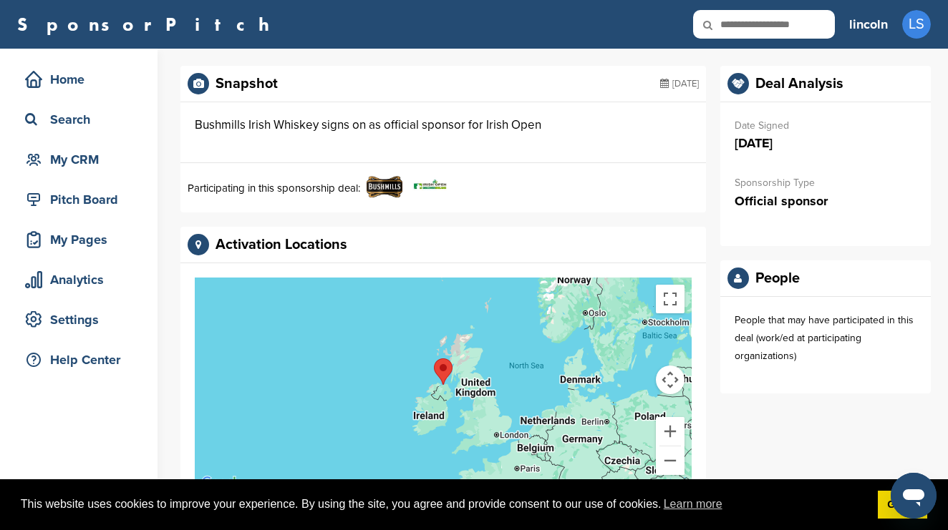
click at [770, 25] on input "text" at bounding box center [764, 24] width 142 height 29
type input "*****"
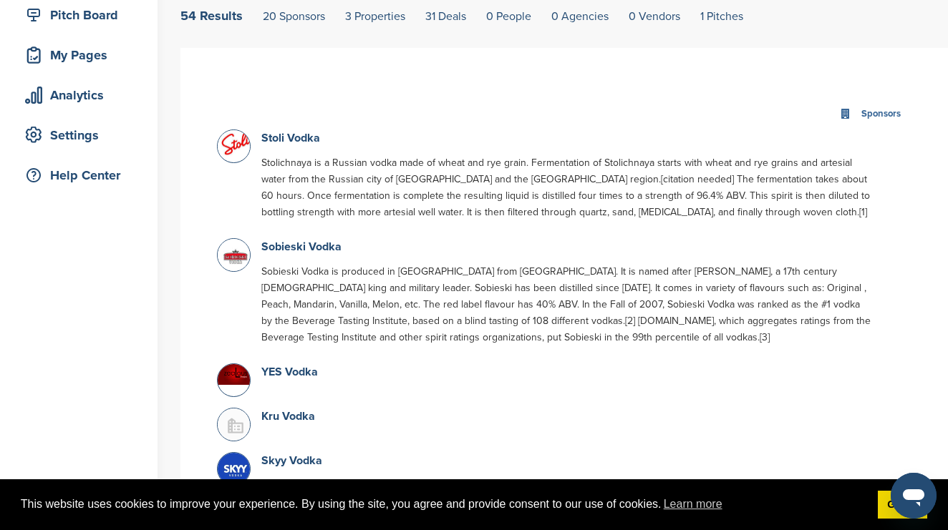
scroll to position [187, 0]
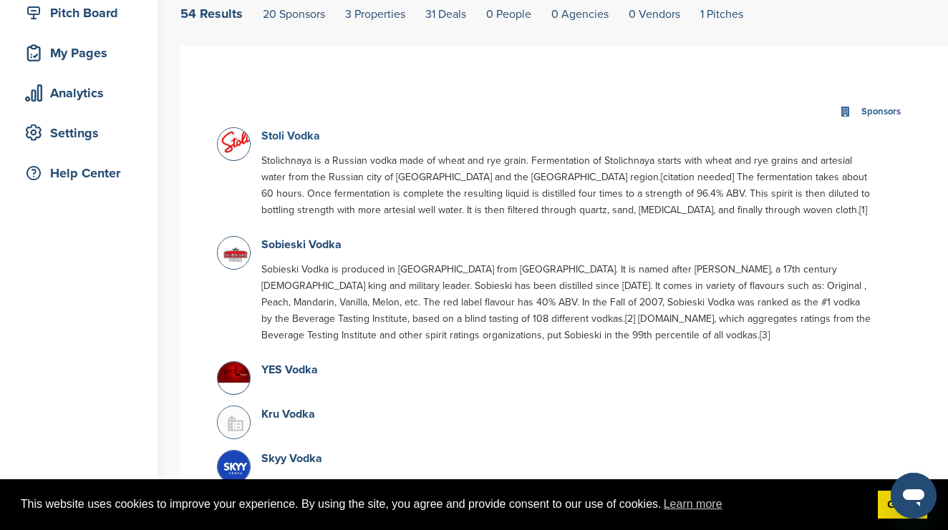
click at [289, 135] on link "Stoli Vodka" at bounding box center [290, 136] width 59 height 14
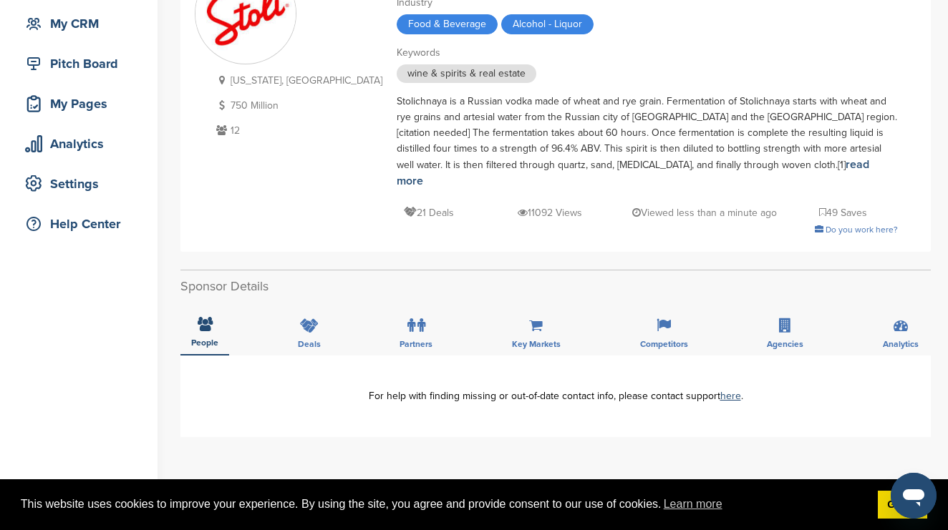
scroll to position [137, 0]
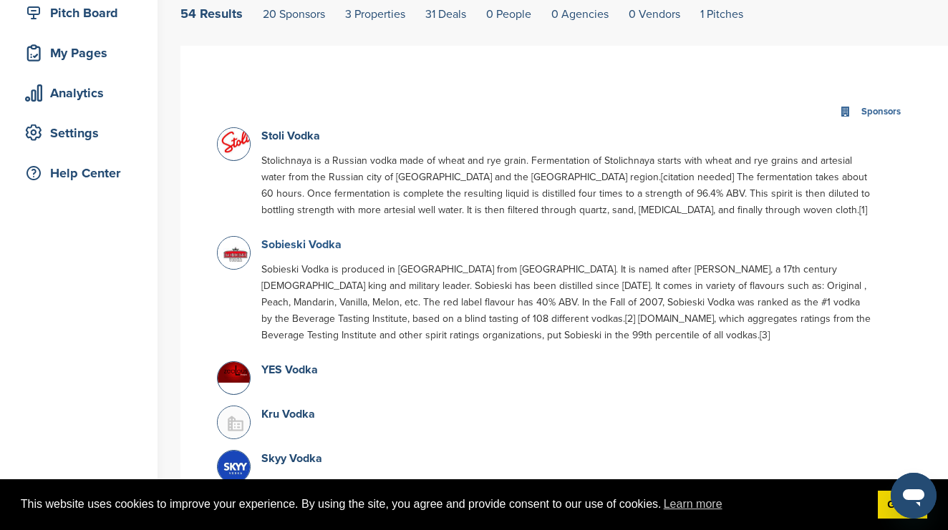
click at [301, 243] on link "Sobieski Vodka" at bounding box center [301, 245] width 80 height 14
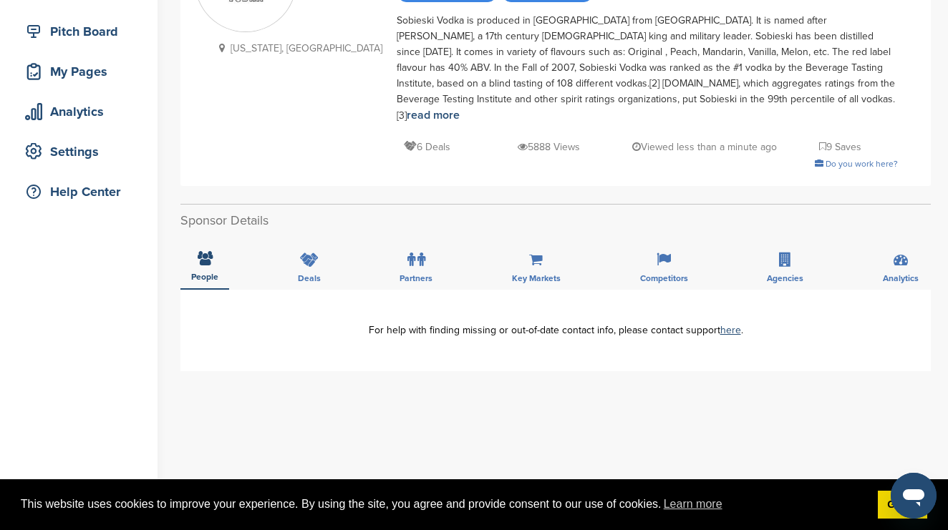
scroll to position [214, 0]
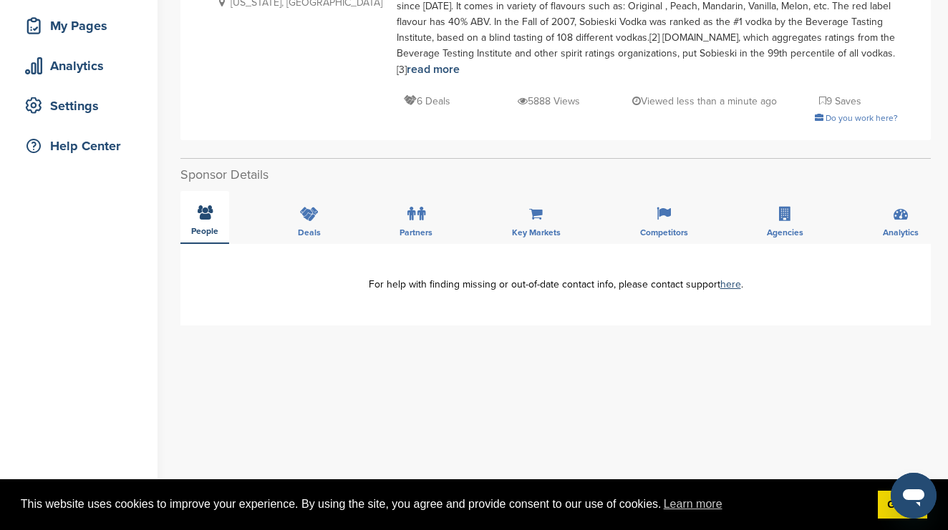
click at [189, 209] on div "People" at bounding box center [204, 217] width 49 height 53
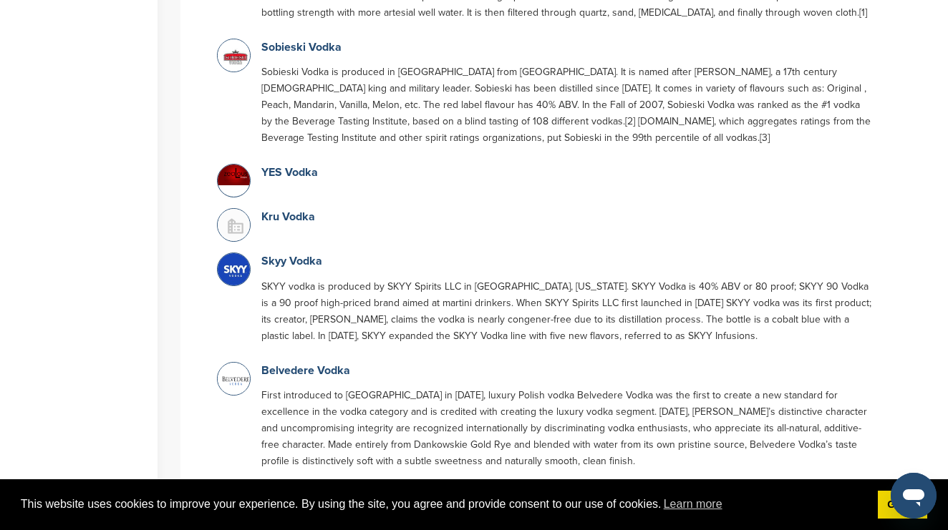
scroll to position [393, 0]
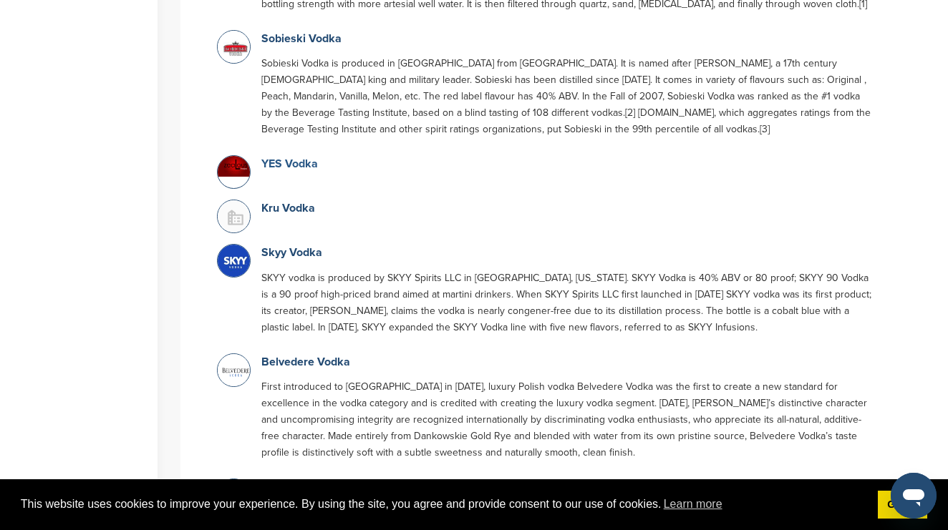
click at [296, 169] on link "YES Vodka" at bounding box center [289, 164] width 57 height 14
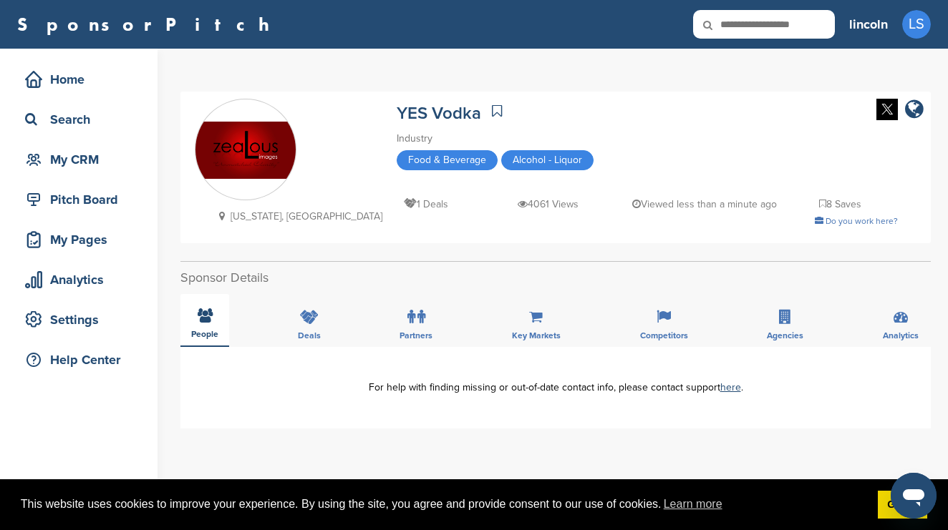
click at [211, 314] on icon at bounding box center [205, 316] width 15 height 14
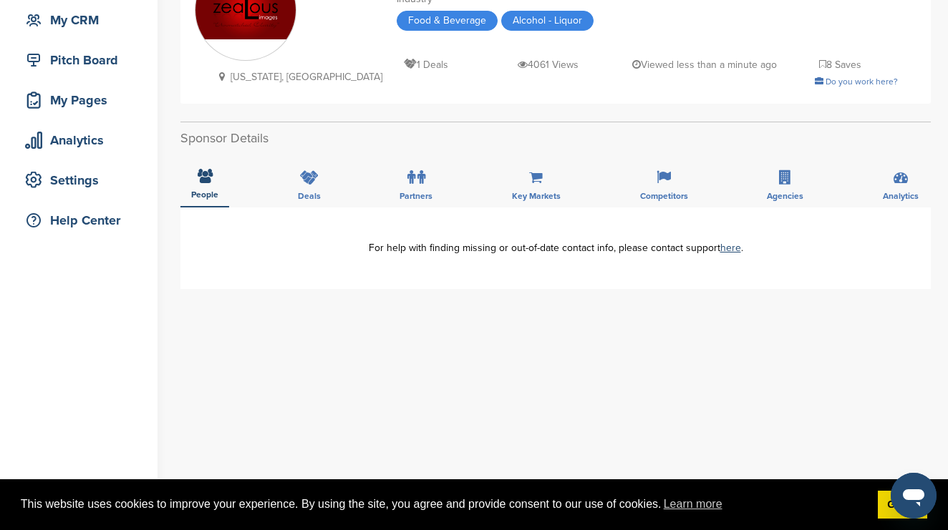
scroll to position [168, 0]
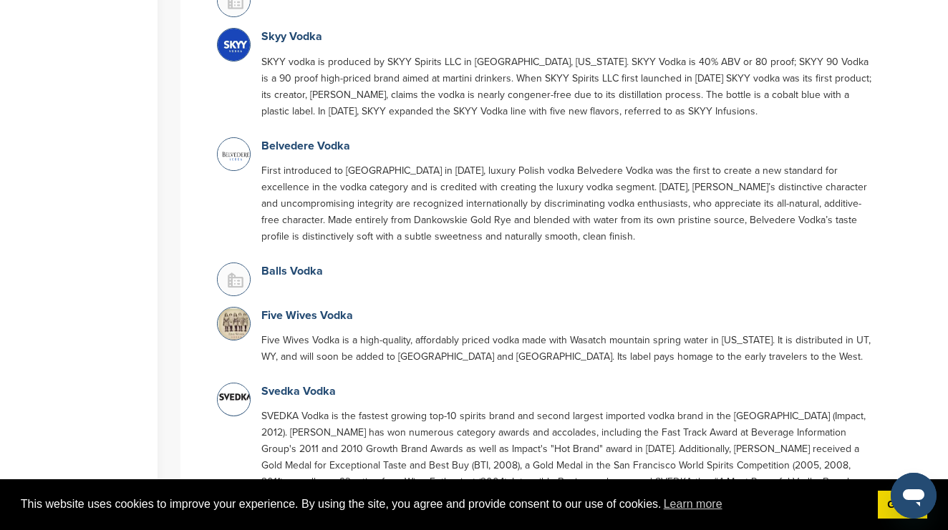
scroll to position [618, 0]
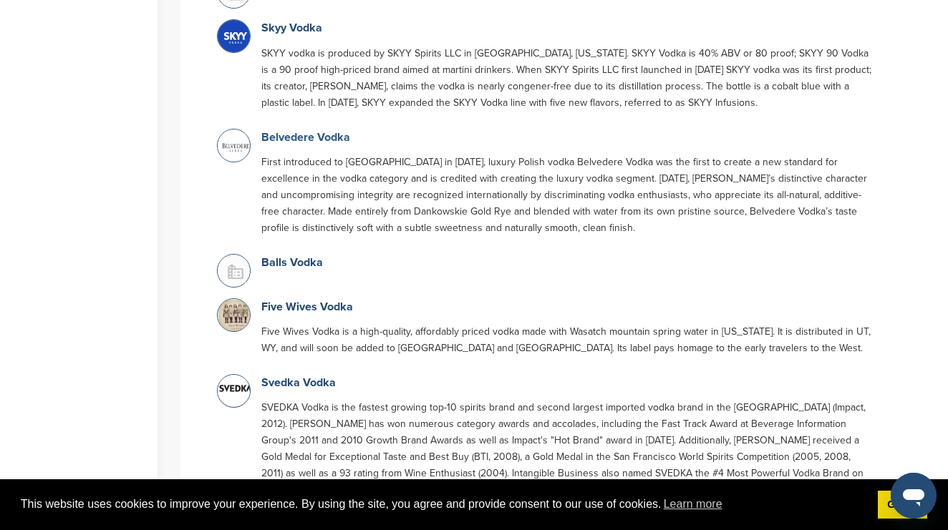
click at [309, 141] on link "Belvedere Vodka" at bounding box center [305, 137] width 89 height 14
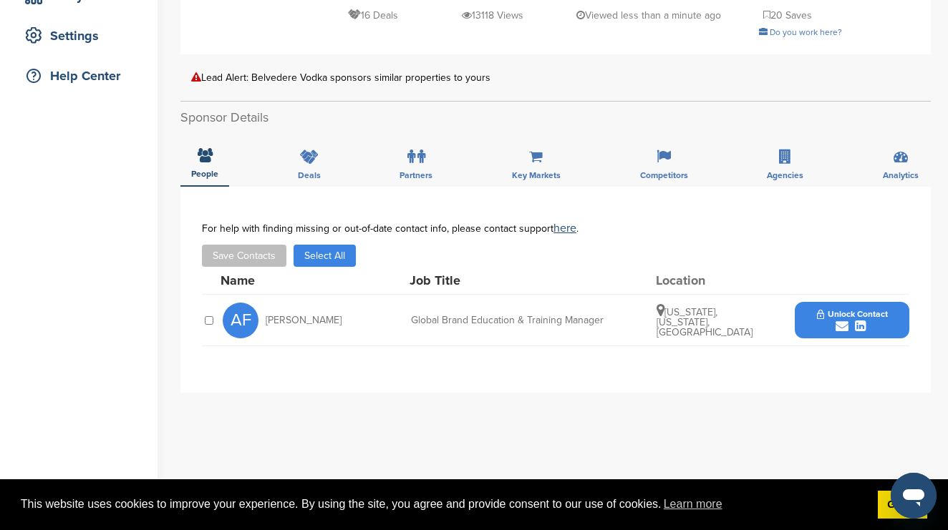
scroll to position [318, 0]
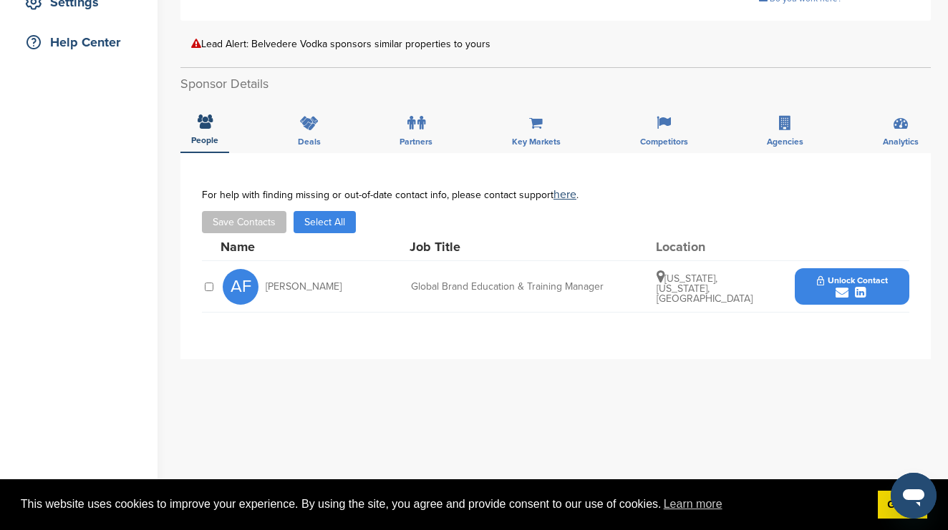
click at [868, 280] on span "Unlock Contact" at bounding box center [852, 281] width 71 height 10
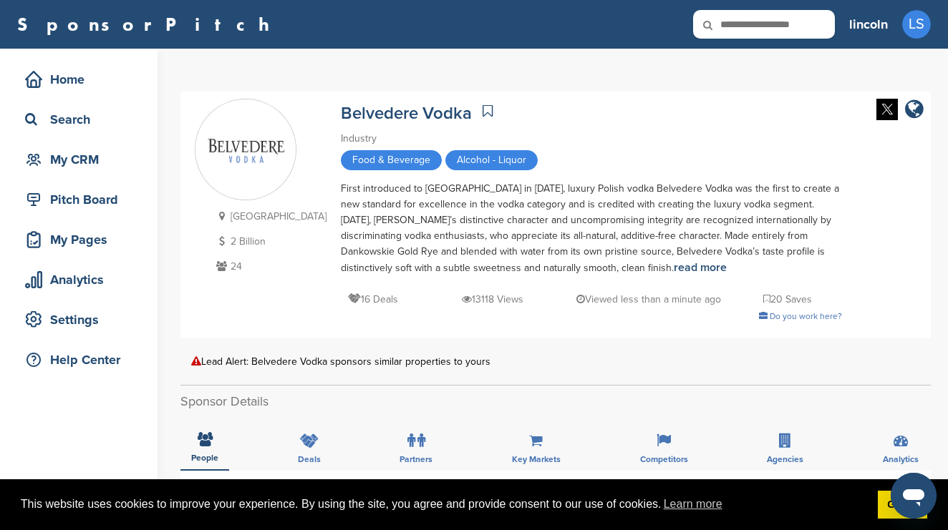
scroll to position [0, 0]
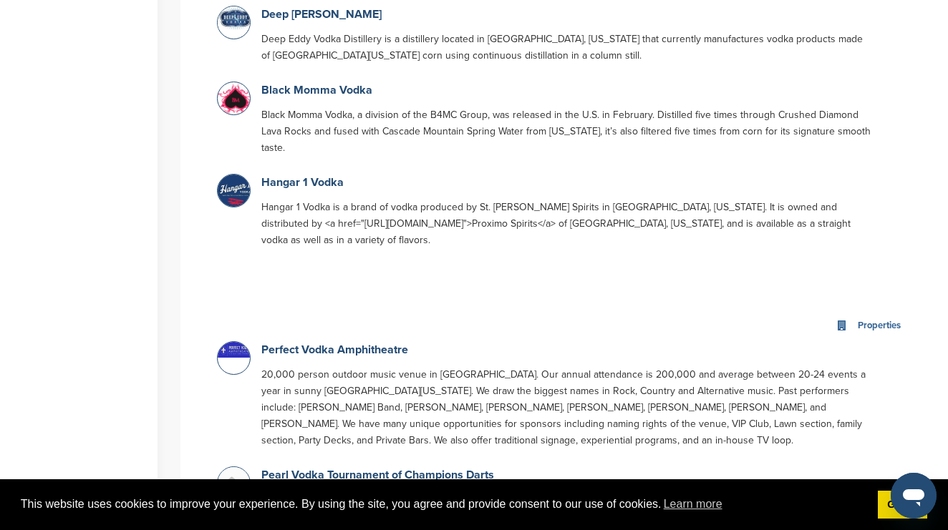
scroll to position [1927, 0]
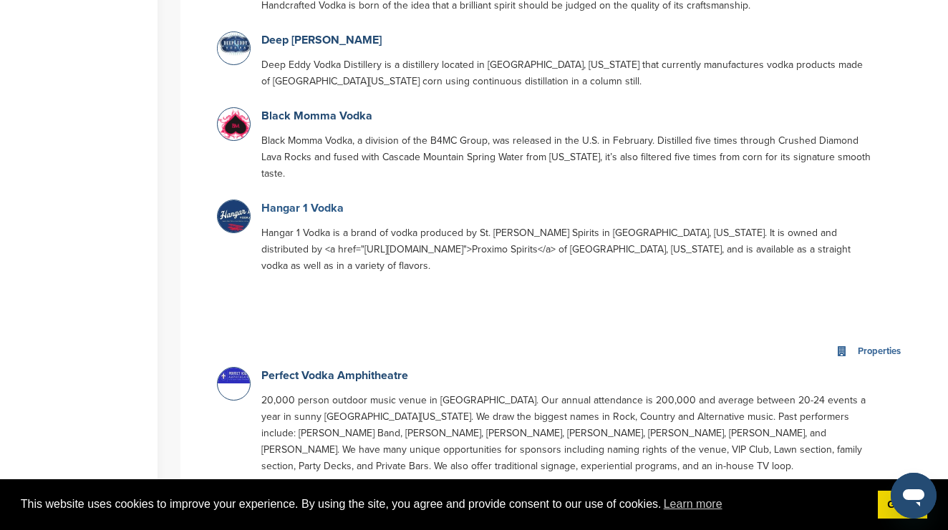
click at [301, 201] on link "Hangar 1 Vodka" at bounding box center [302, 208] width 82 height 14
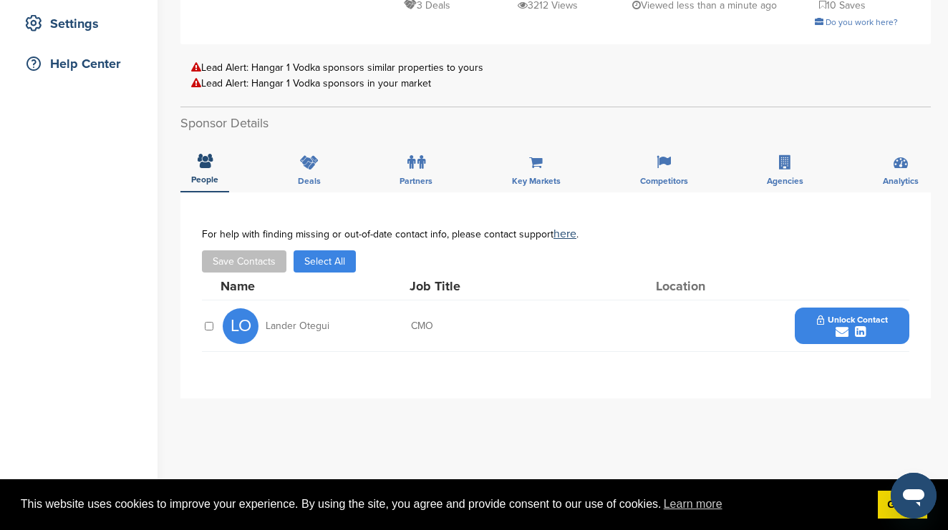
scroll to position [299, 0]
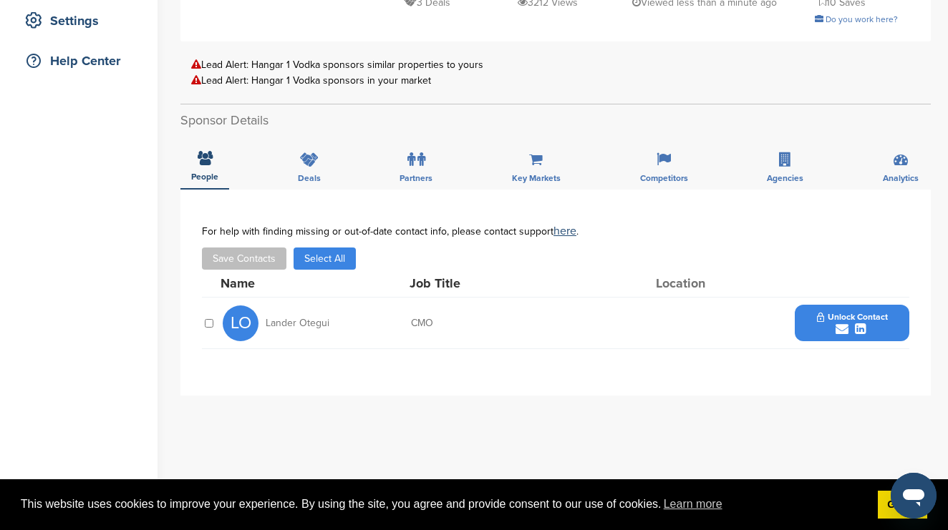
click at [833, 332] on div "submit" at bounding box center [852, 330] width 71 height 14
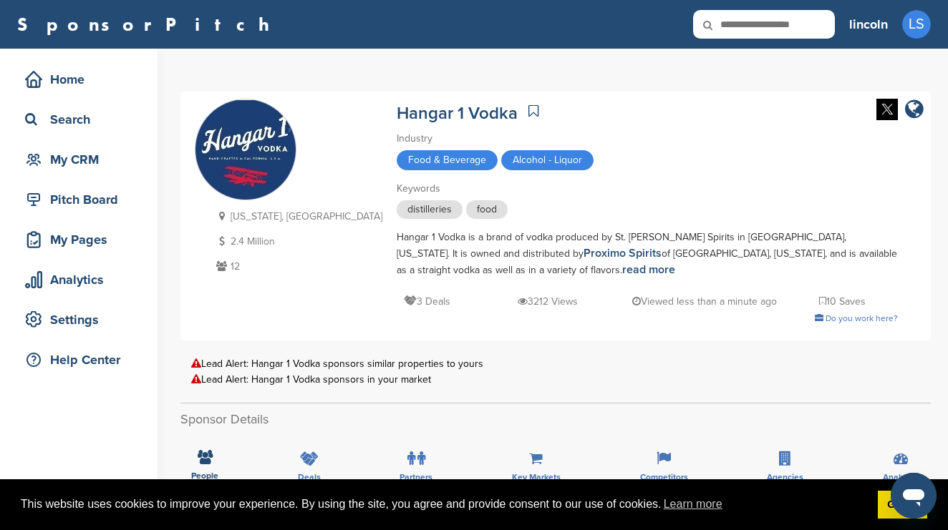
scroll to position [0, 0]
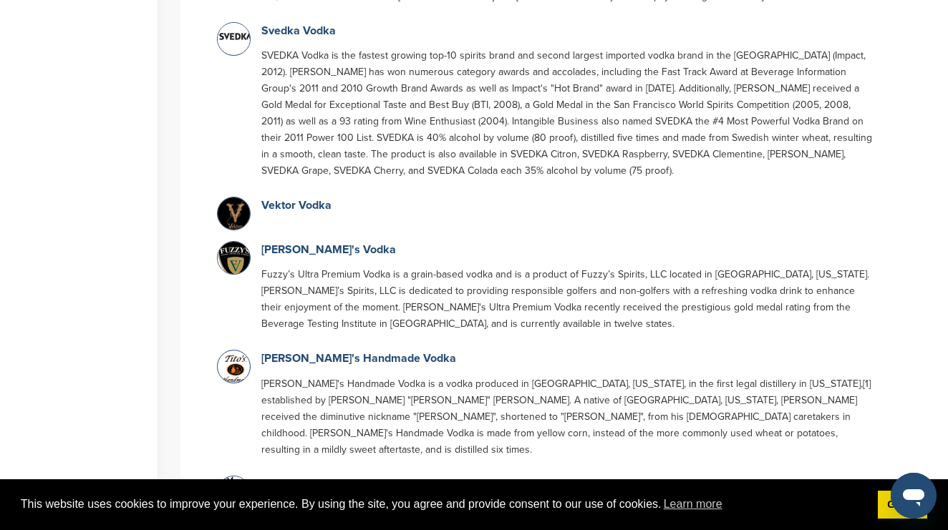
scroll to position [978, 0]
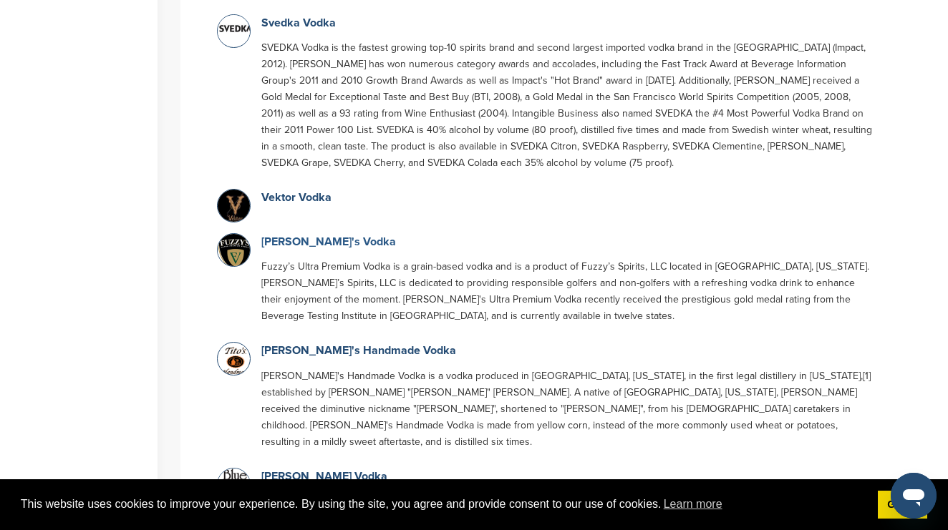
click at [305, 243] on link "[PERSON_NAME]'s Vodka" at bounding box center [328, 242] width 135 height 14
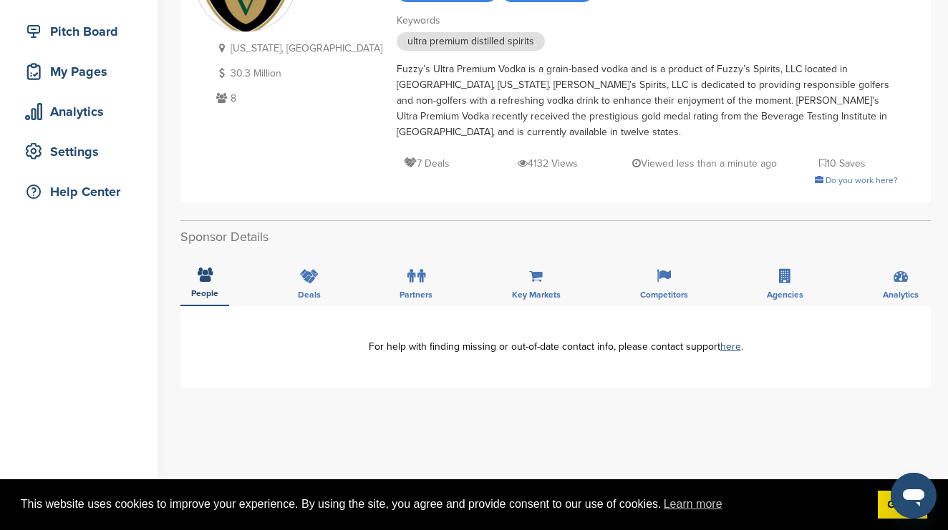
scroll to position [169, 0]
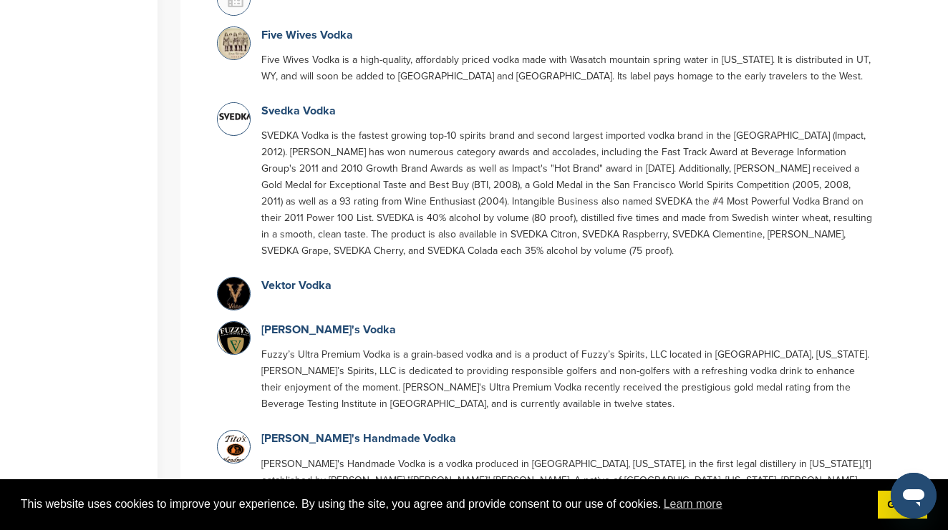
scroll to position [970, 0]
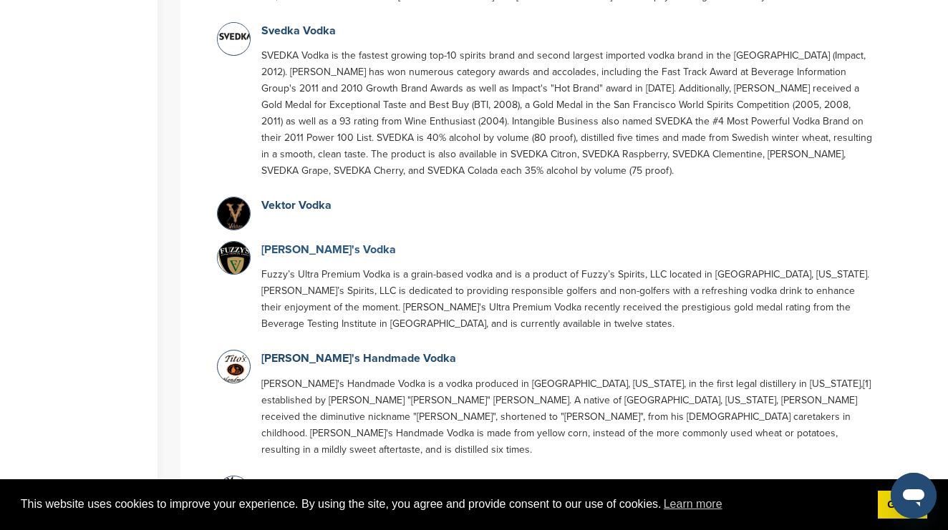
click at [301, 252] on link "Fuzzy's Vodka" at bounding box center [328, 250] width 135 height 14
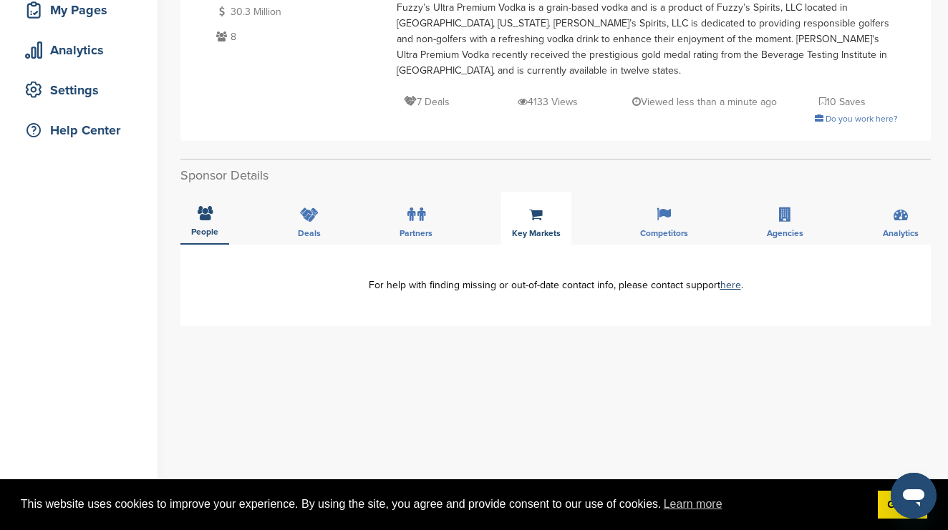
scroll to position [230, 0]
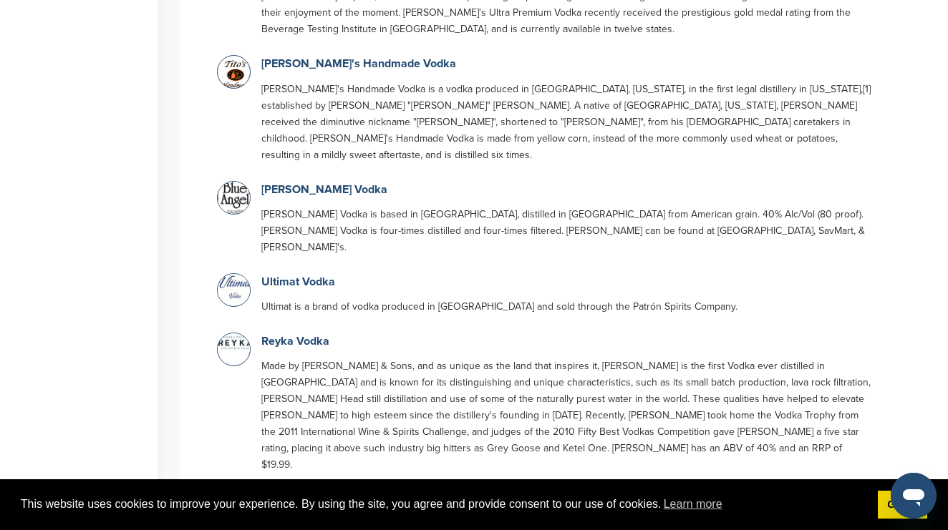
scroll to position [1273, 0]
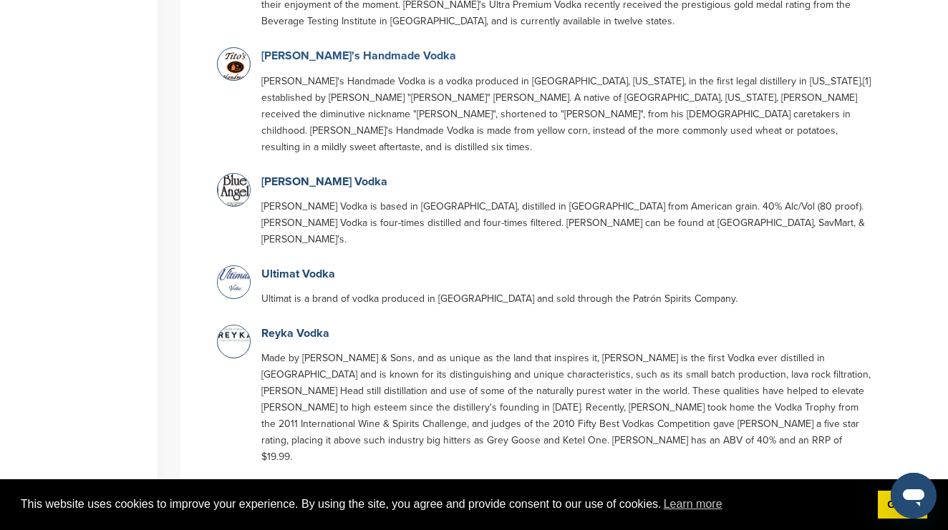
click at [357, 57] on link "[PERSON_NAME]'s Handmade Vodka" at bounding box center [358, 56] width 195 height 14
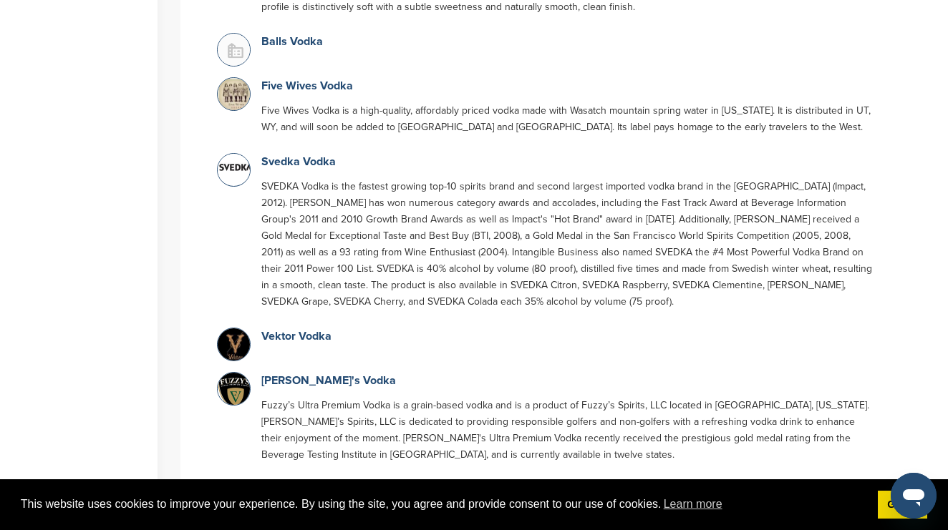
scroll to position [865, 0]
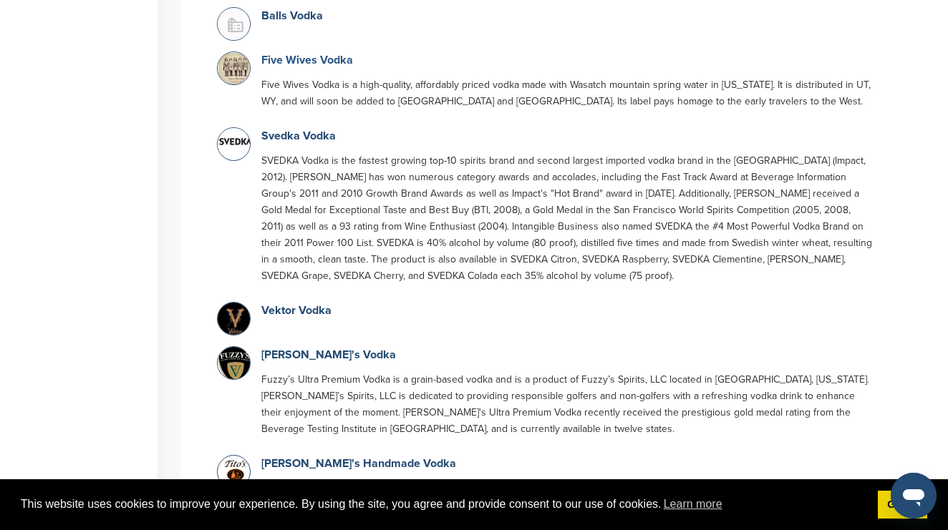
click at [294, 60] on link "Five Wives Vodka" at bounding box center [307, 60] width 92 height 14
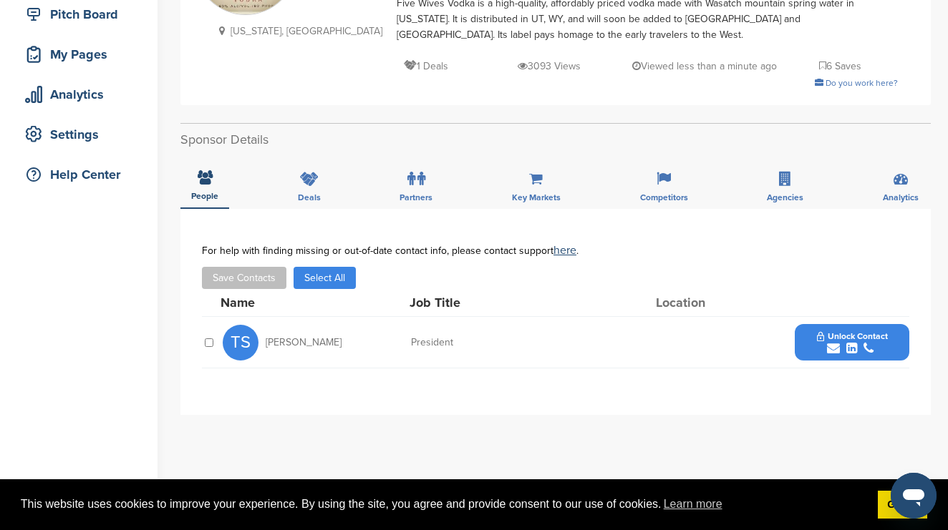
scroll to position [220, 0]
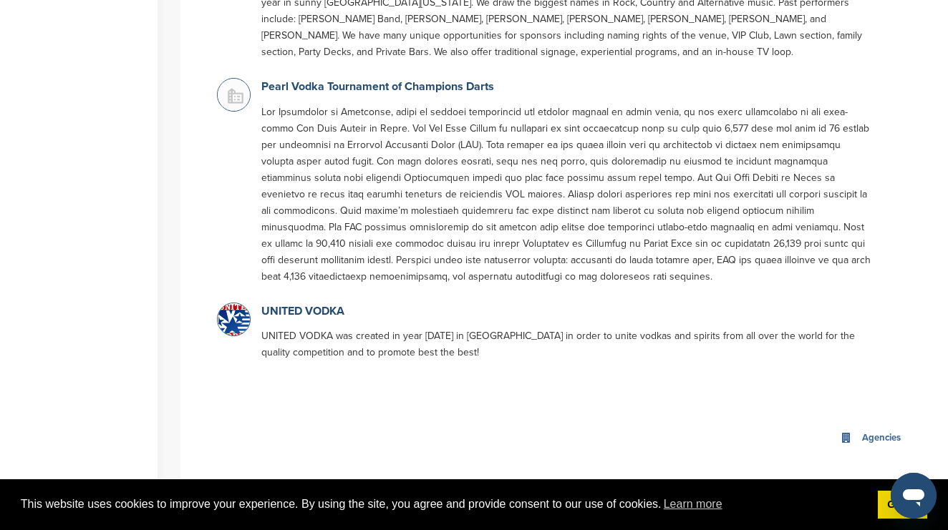
scroll to position [2339, 0]
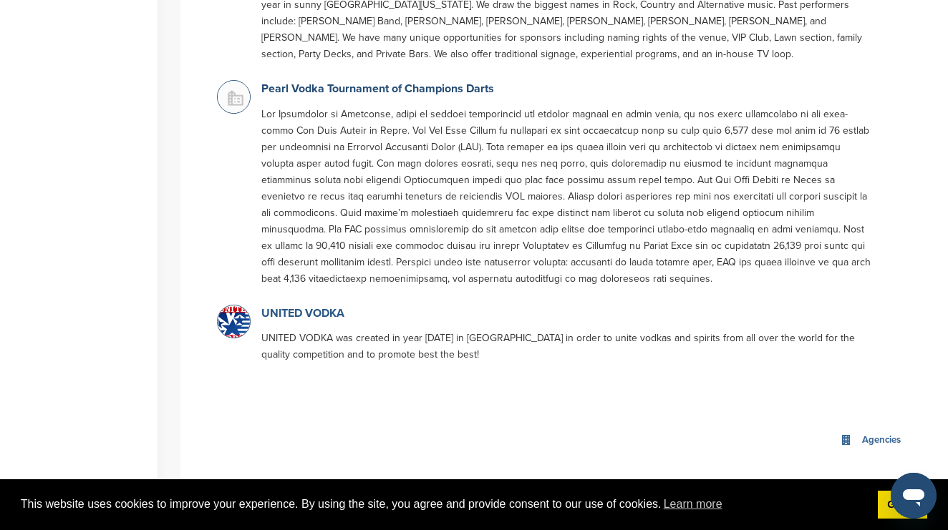
click at [316, 306] on link "UNITED VODKA" at bounding box center [302, 313] width 83 height 14
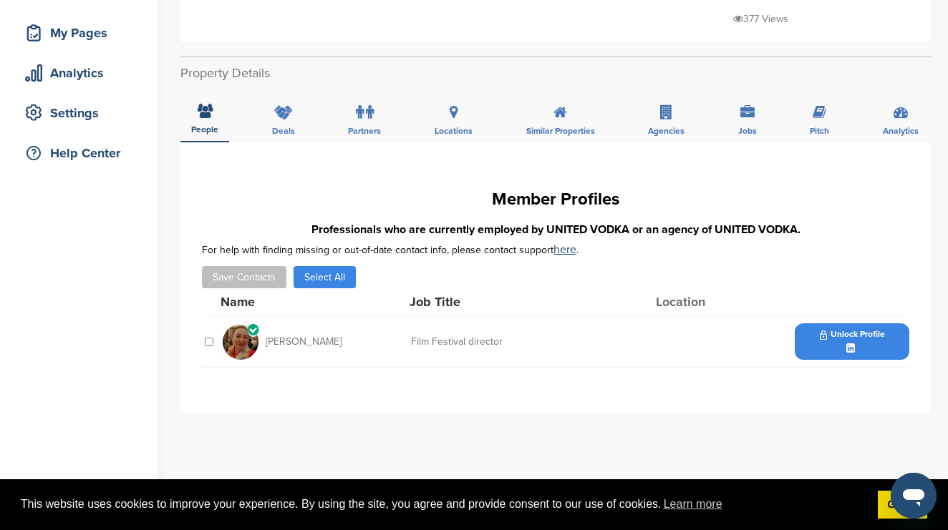
scroll to position [205, 0]
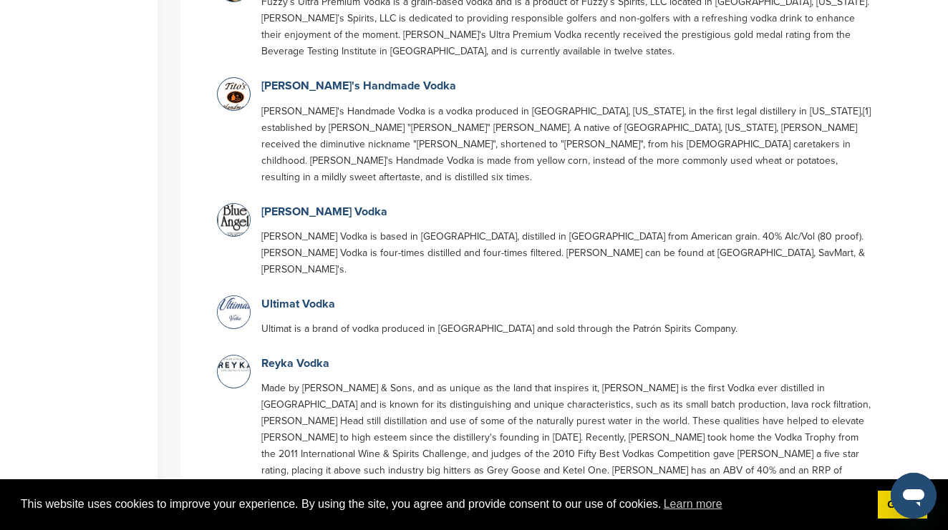
scroll to position [1261, 0]
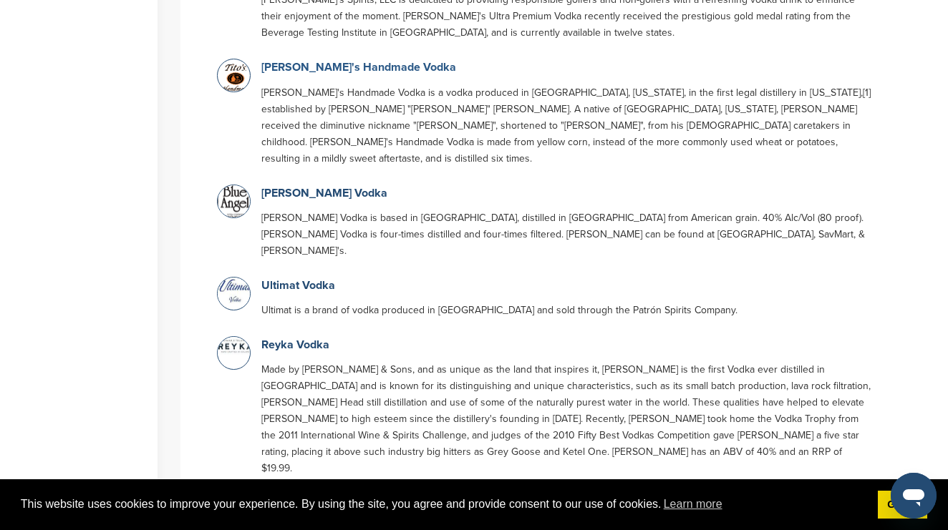
click at [349, 69] on link "[PERSON_NAME]'s Handmade Vodka" at bounding box center [358, 67] width 195 height 14
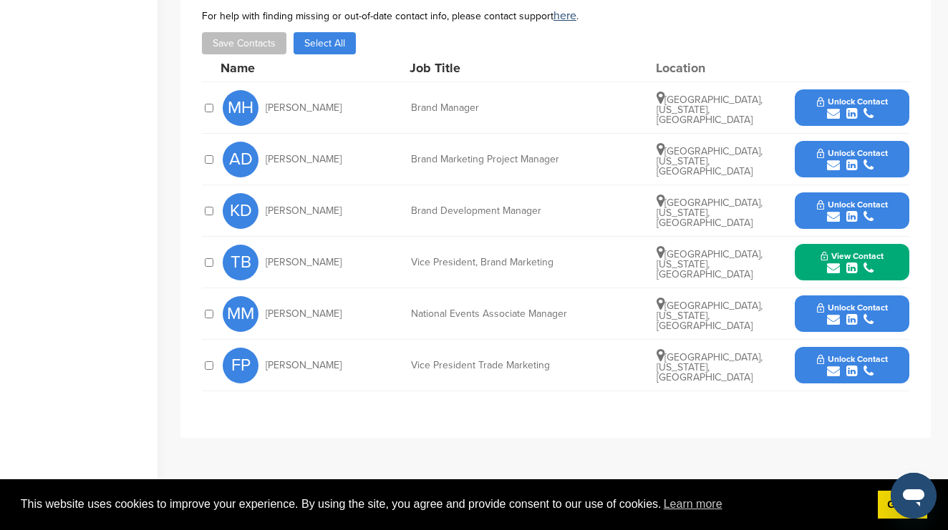
scroll to position [493, 0]
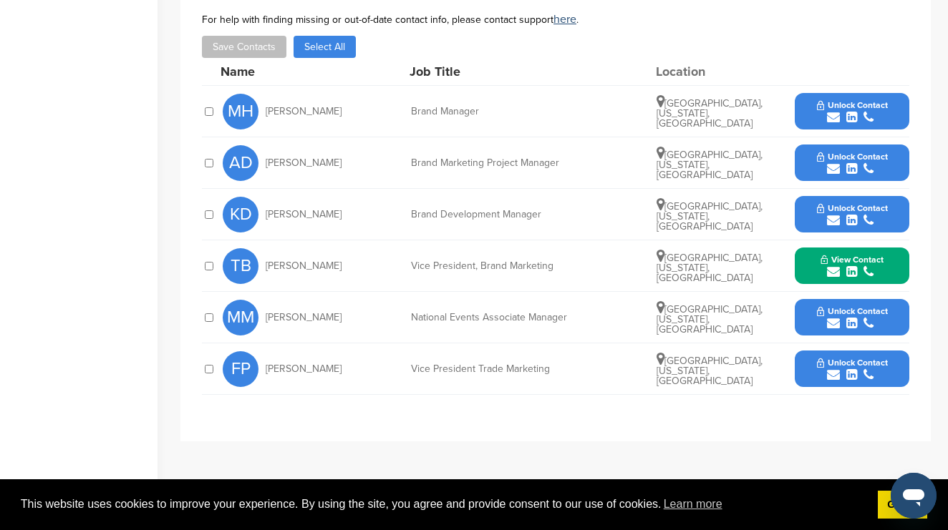
click at [815, 250] on button "View Contact" at bounding box center [851, 266] width 97 height 43
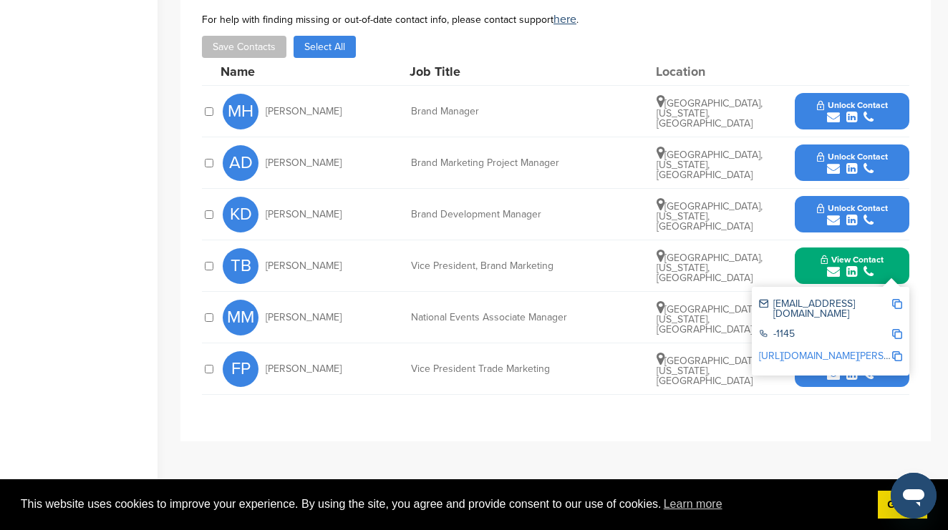
click at [817, 214] on div "submit" at bounding box center [852, 221] width 71 height 14
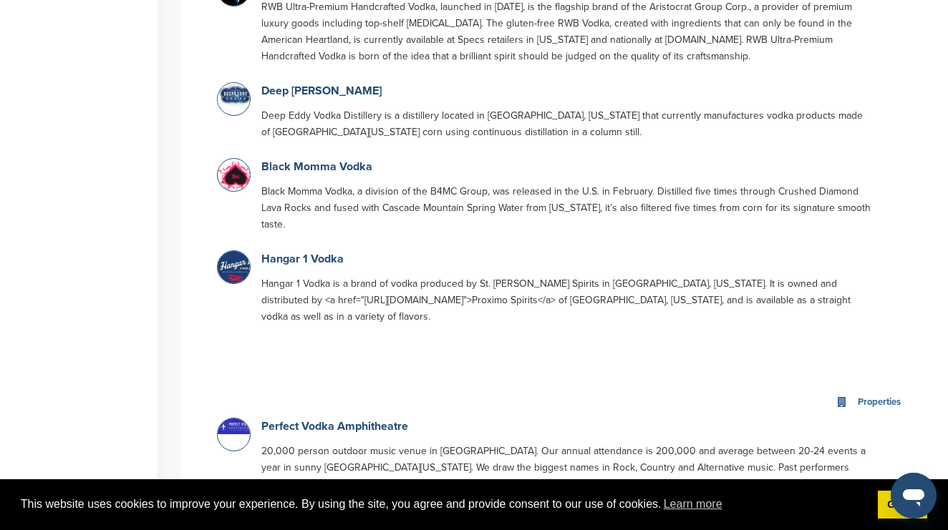
scroll to position [1851, 0]
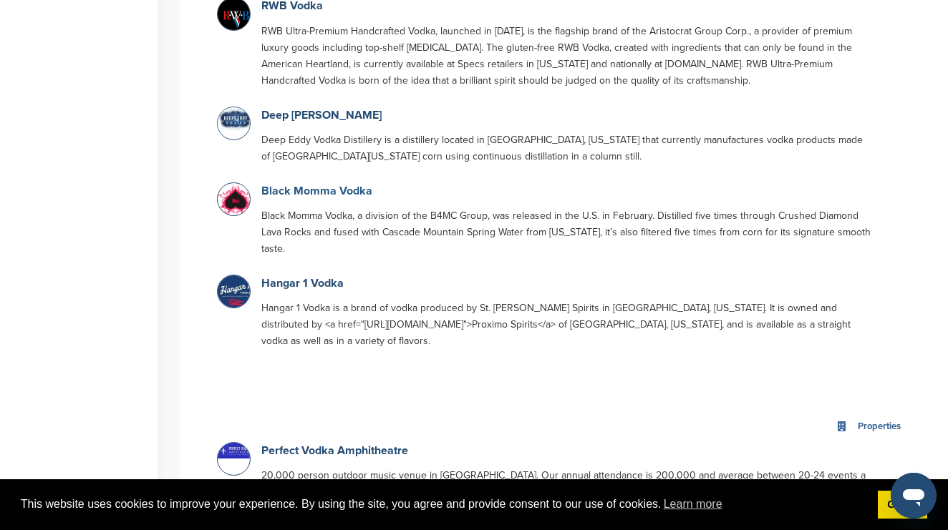
click at [302, 184] on link "Black Momma Vodka" at bounding box center [316, 191] width 111 height 14
click at [318, 184] on link "Black Momma Vodka" at bounding box center [316, 191] width 111 height 14
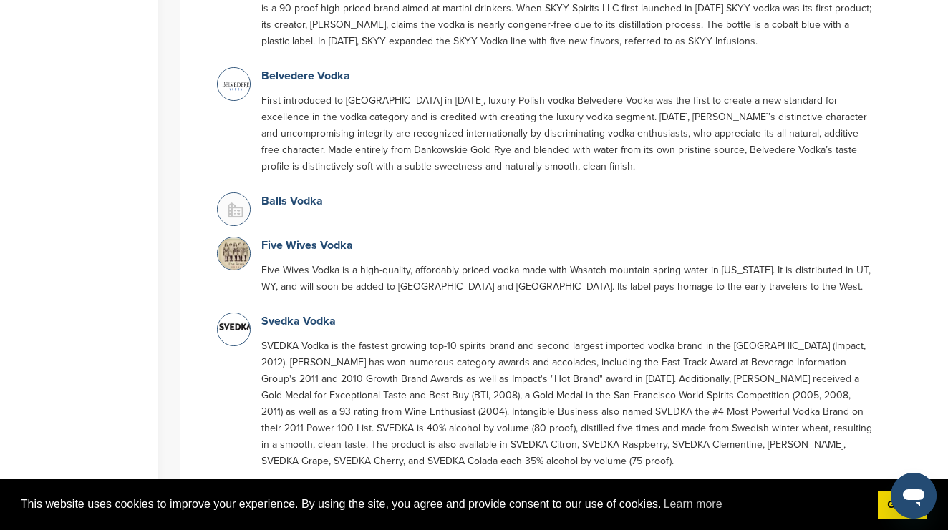
scroll to position [677, 0]
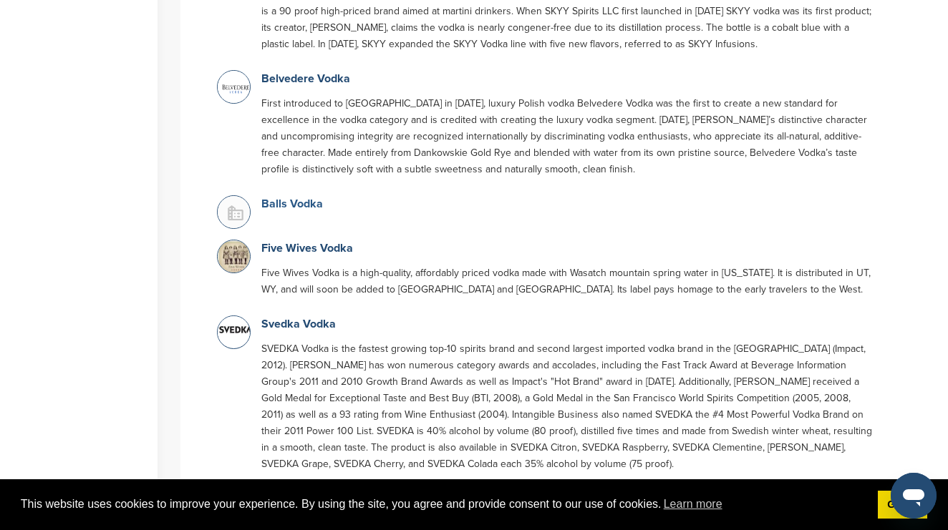
click at [296, 208] on link "Balls Vodka" at bounding box center [292, 204] width 62 height 14
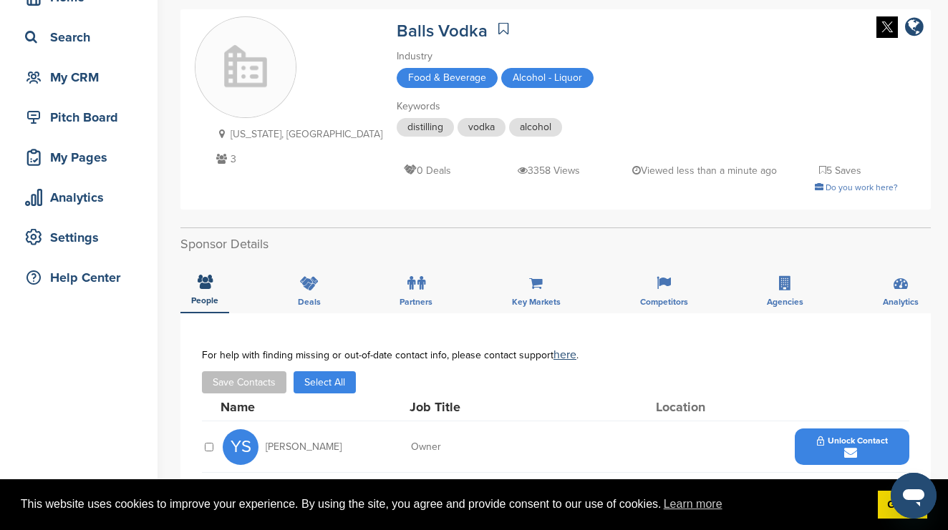
scroll to position [74, 0]
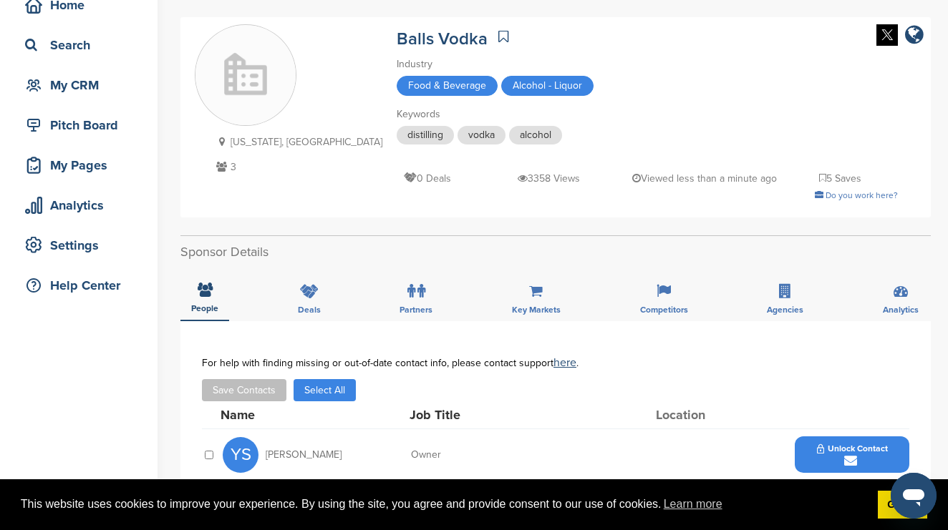
click at [814, 447] on button "Unlock Contact" at bounding box center [852, 455] width 105 height 43
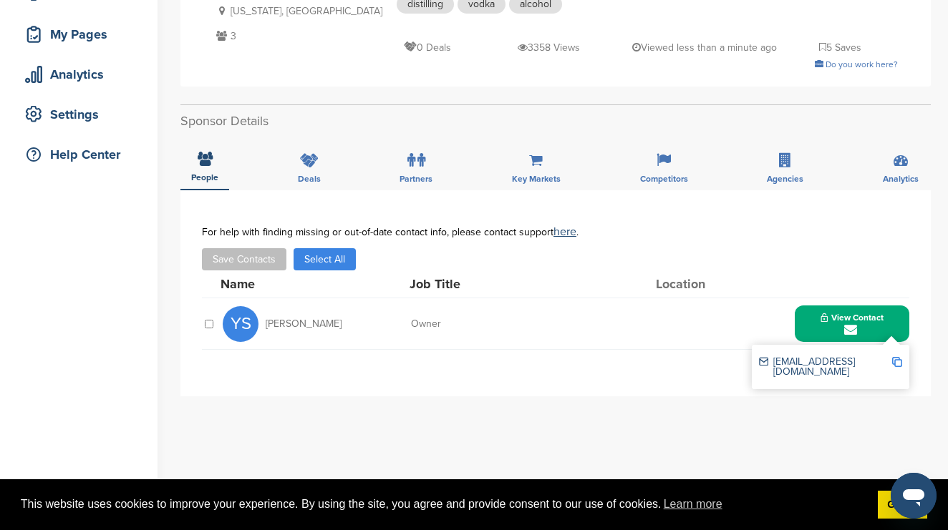
scroll to position [208, 0]
